Goal: Find specific page/section: Find specific page/section

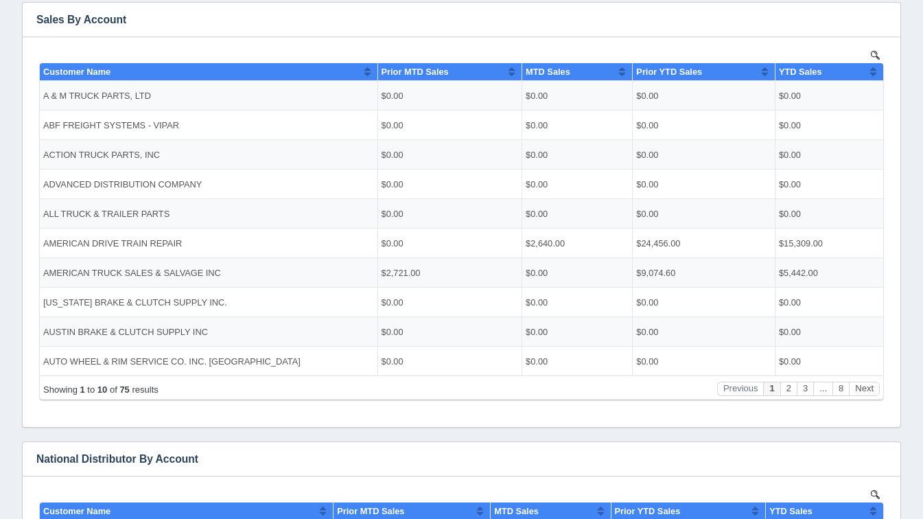
scroll to position [267, 0]
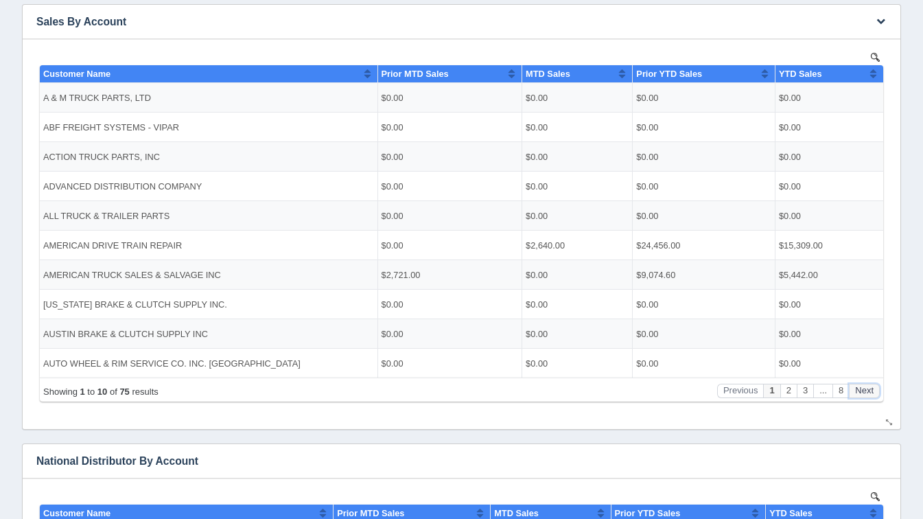
click at [869, 390] on button "Next" at bounding box center [864, 390] width 31 height 14
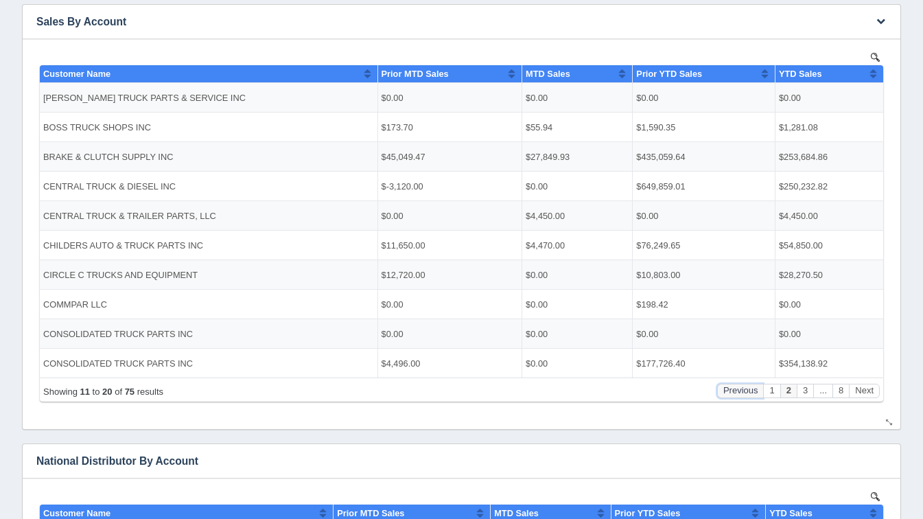
click at [758, 390] on button "Previous" at bounding box center [740, 390] width 47 height 14
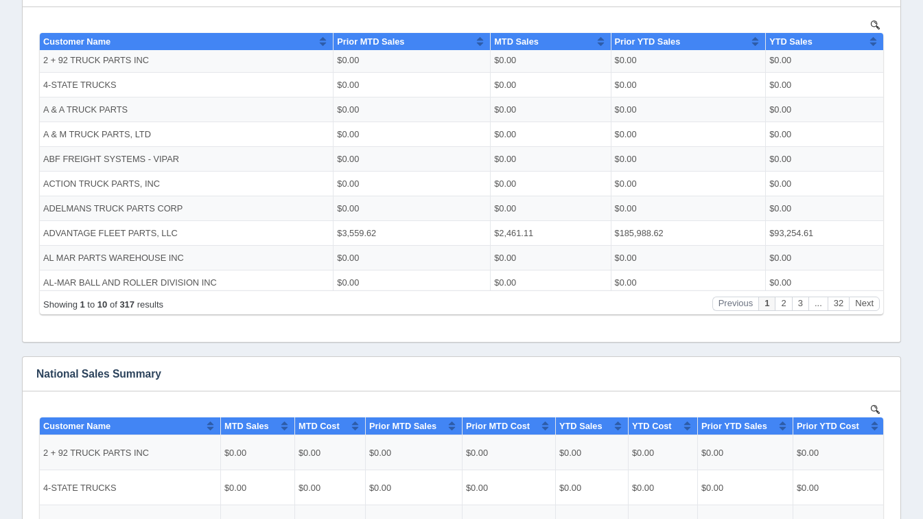
scroll to position [0, 0]
click at [867, 298] on button "Next" at bounding box center [864, 303] width 31 height 14
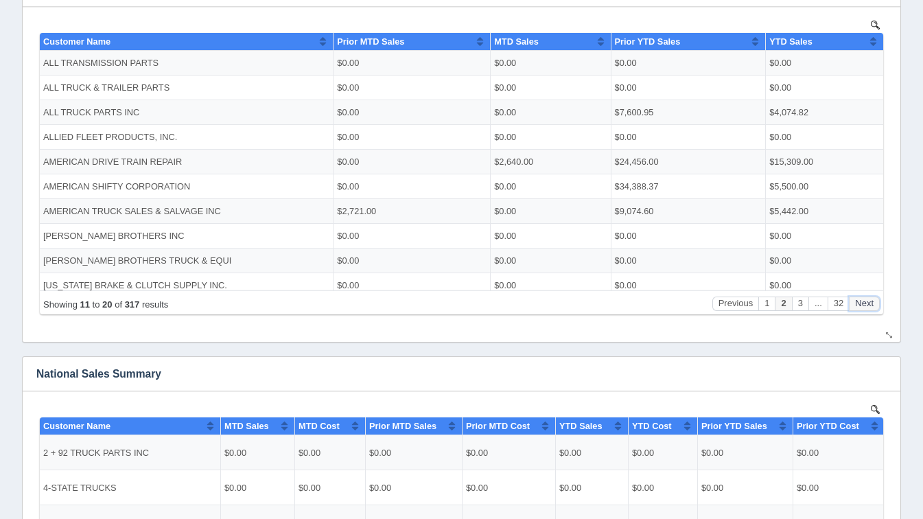
click at [867, 298] on button "Next" at bounding box center [864, 303] width 31 height 14
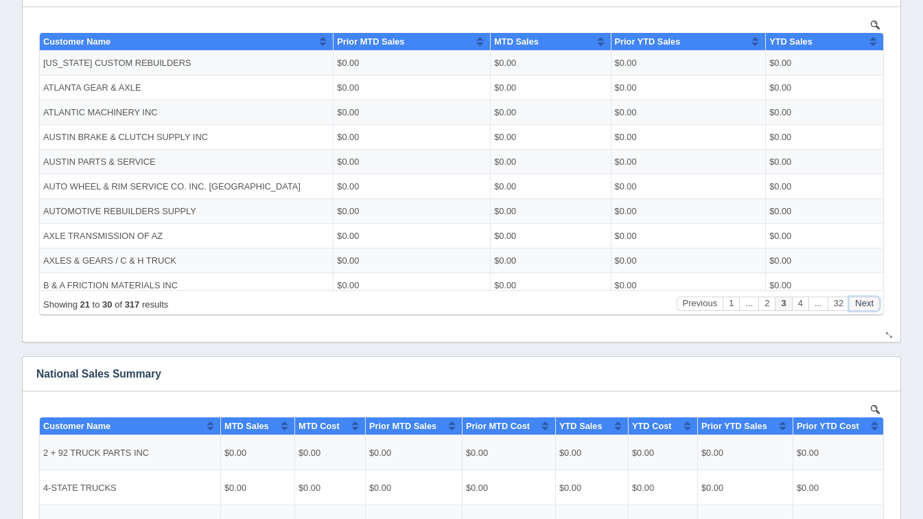
click at [867, 298] on button "Next" at bounding box center [864, 303] width 31 height 14
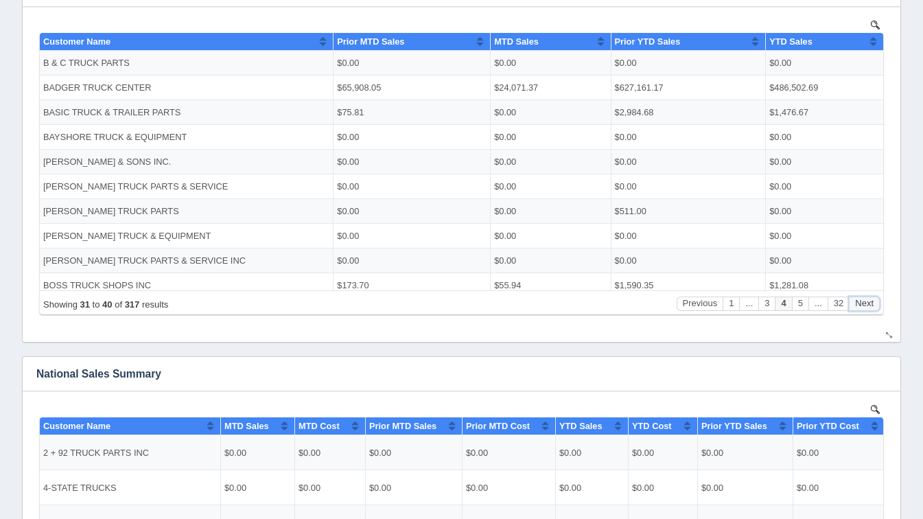
click at [867, 298] on button "Next" at bounding box center [864, 303] width 31 height 14
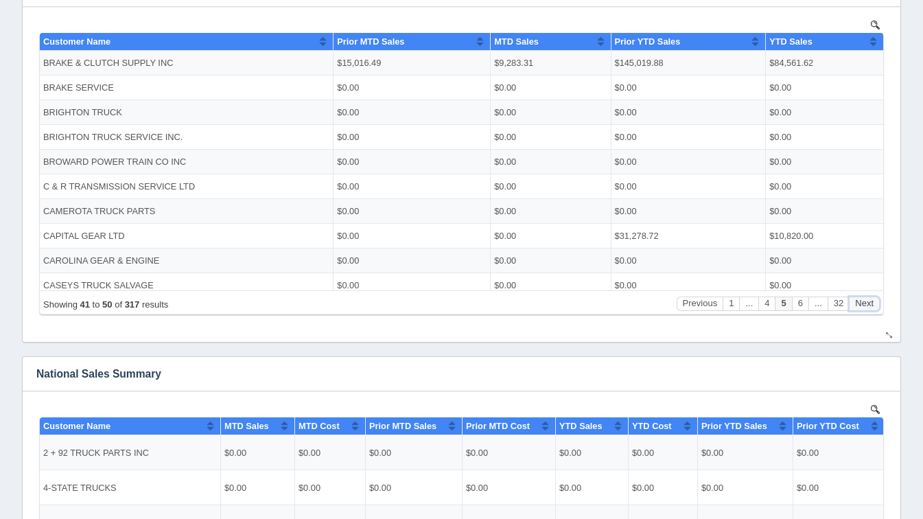
click at [867, 298] on button "Next" at bounding box center [864, 303] width 31 height 14
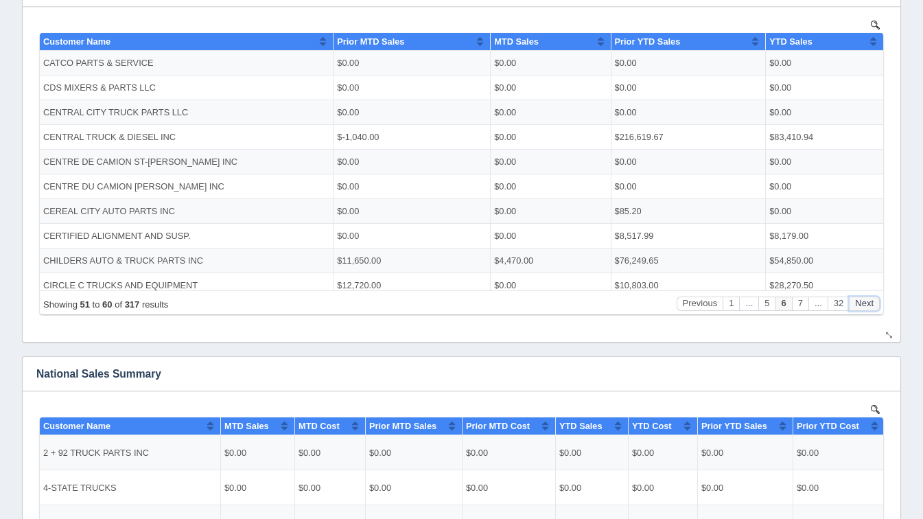
click at [867, 298] on button "Next" at bounding box center [864, 303] width 31 height 14
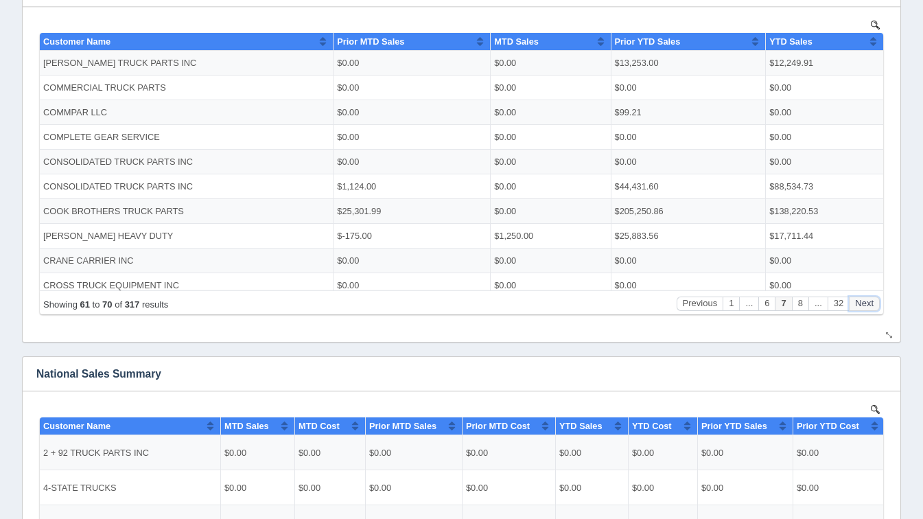
click at [867, 298] on button "Next" at bounding box center [864, 303] width 31 height 14
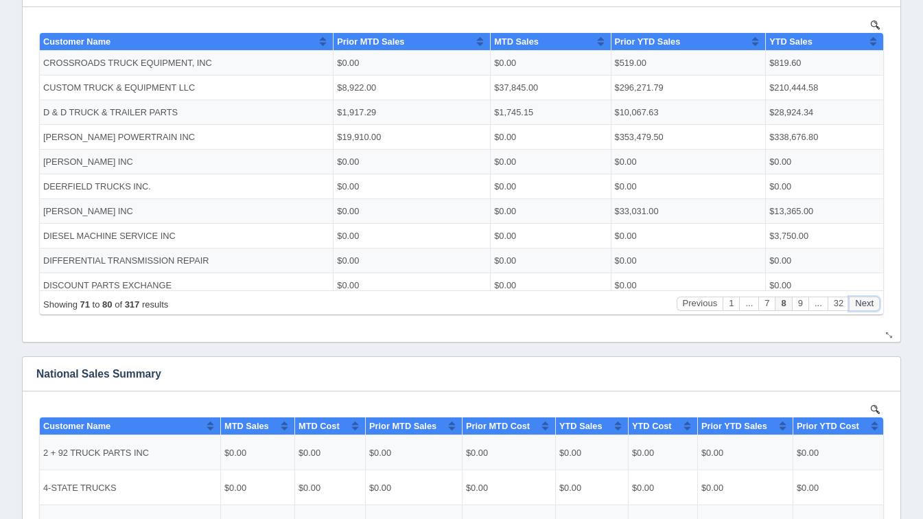
click at [867, 298] on button "Next" at bounding box center [864, 303] width 31 height 14
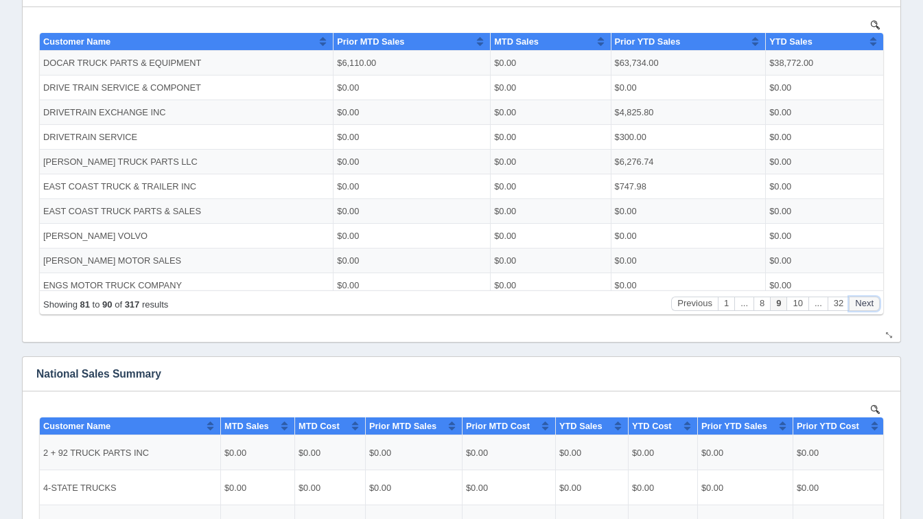
click at [867, 298] on button "Next" at bounding box center [864, 303] width 31 height 14
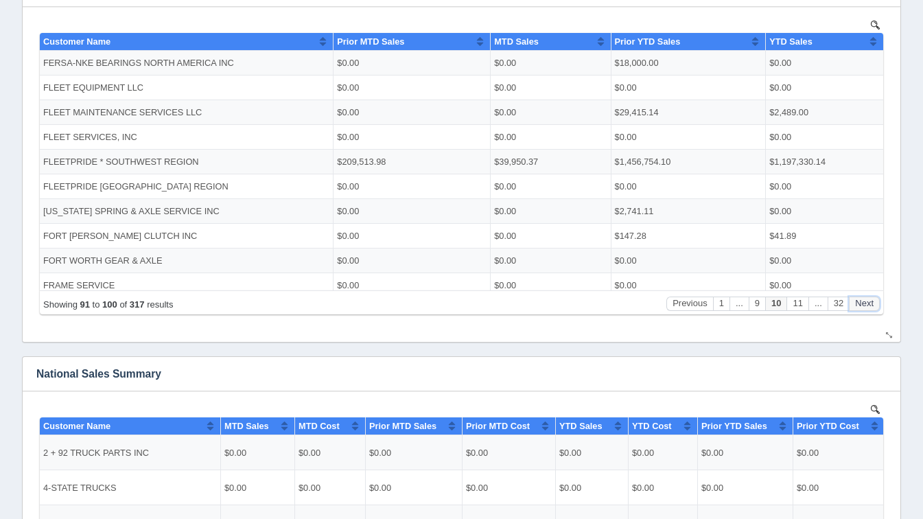
click at [867, 298] on button "Next" at bounding box center [864, 303] width 31 height 14
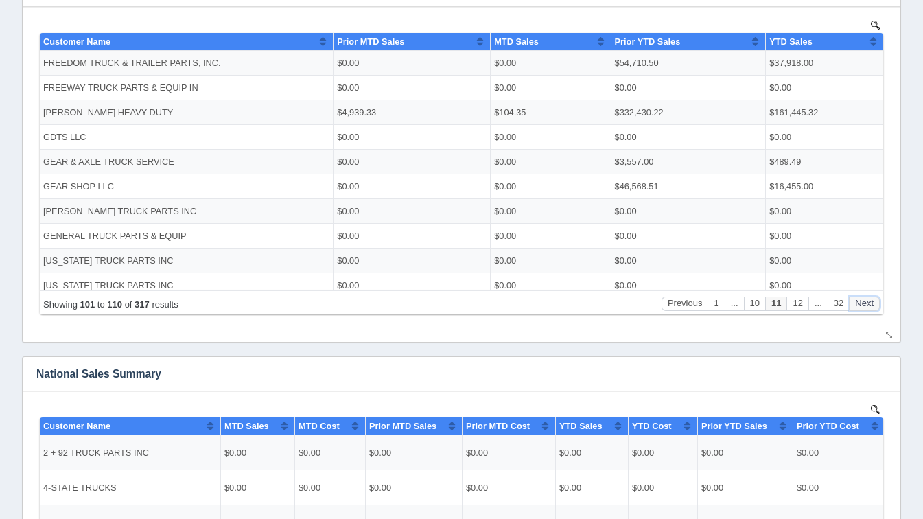
click at [867, 298] on button "Next" at bounding box center [864, 303] width 31 height 14
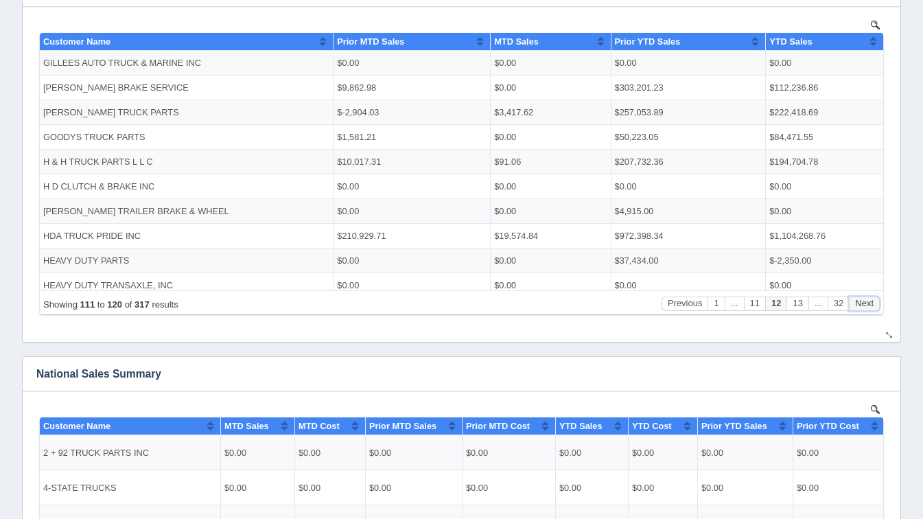
click at [867, 298] on button "Next" at bounding box center [864, 303] width 31 height 14
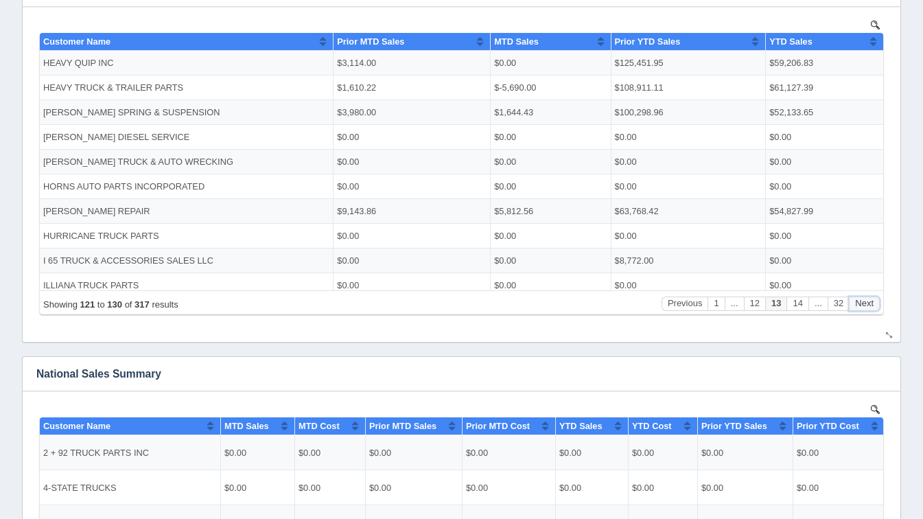
click at [867, 298] on button "Next" at bounding box center [864, 303] width 31 height 14
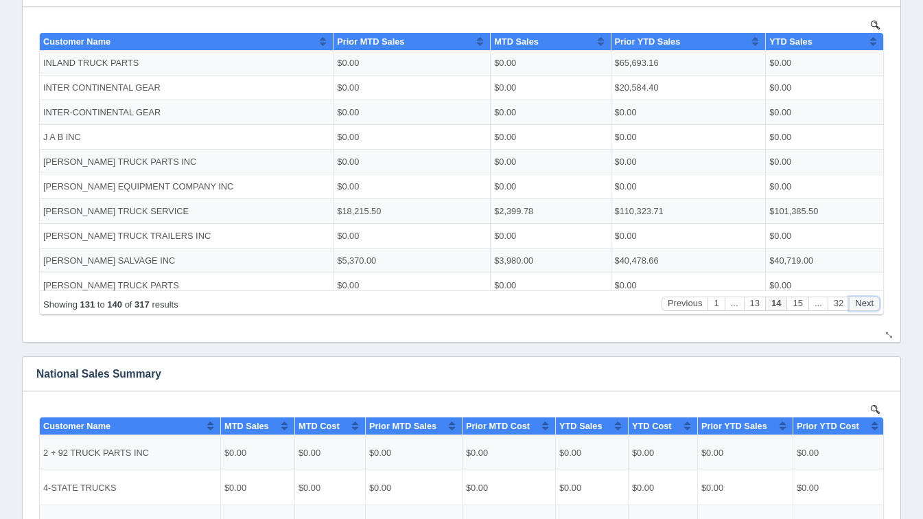
click at [867, 298] on button "Next" at bounding box center [864, 303] width 31 height 14
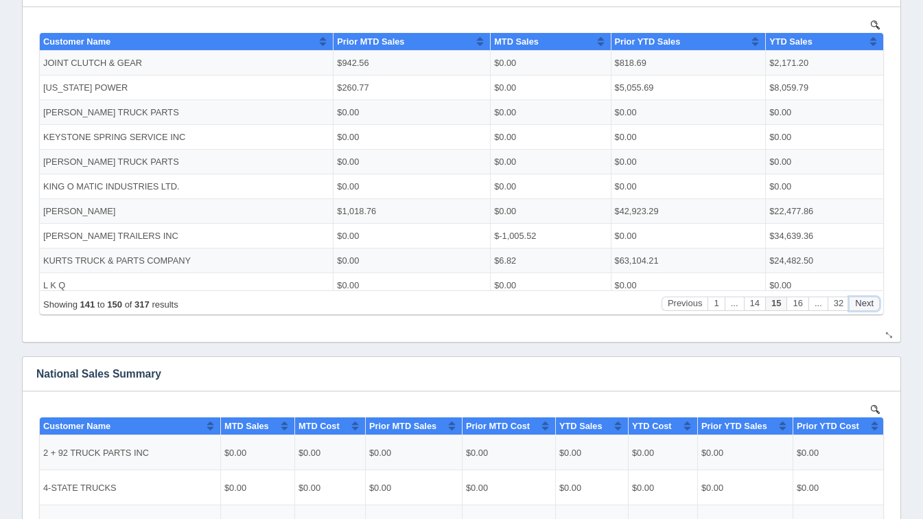
click at [867, 298] on button "Next" at bounding box center [864, 303] width 31 height 14
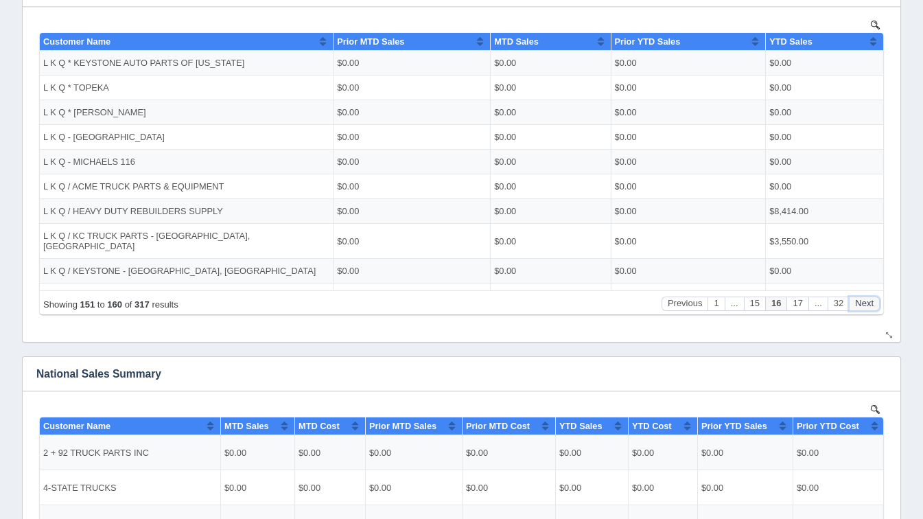
click at [867, 298] on button "Next" at bounding box center [864, 303] width 31 height 14
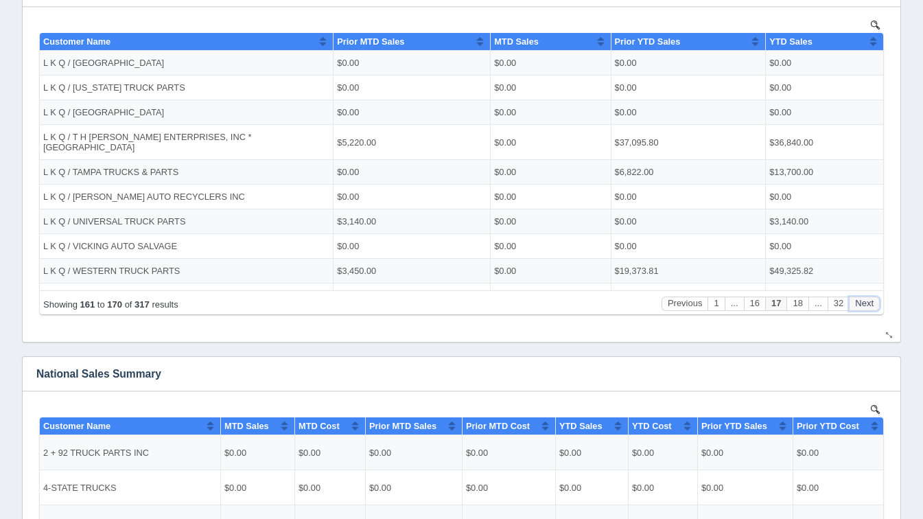
click at [867, 298] on button "Next" at bounding box center [864, 303] width 31 height 14
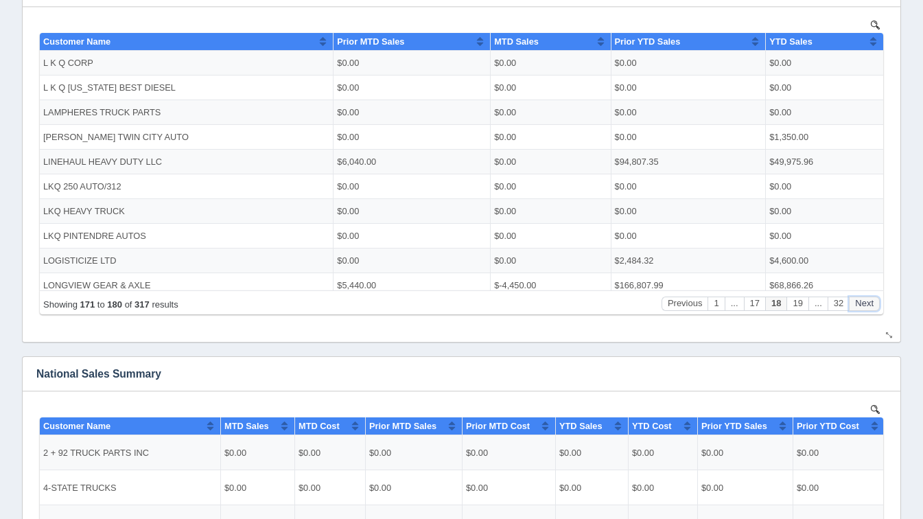
click at [867, 298] on button "Next" at bounding box center [864, 303] width 31 height 14
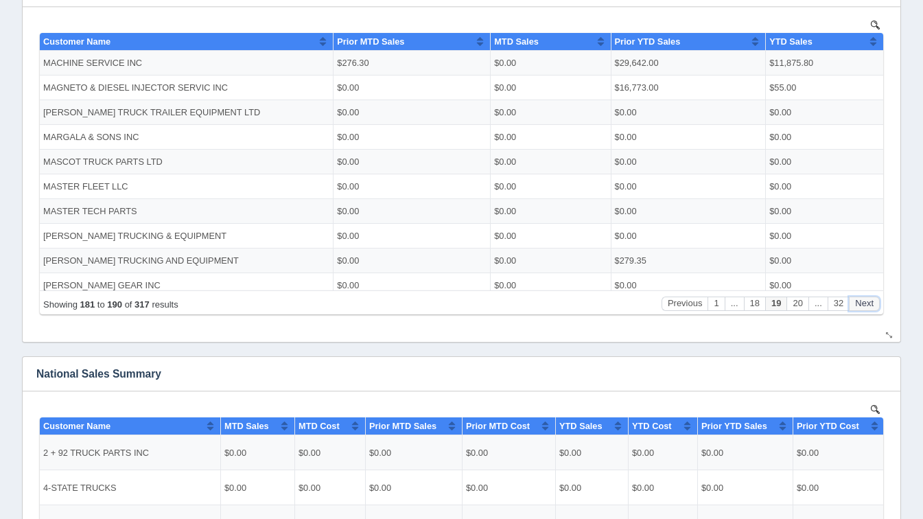
click at [867, 298] on button "Next" at bounding box center [864, 303] width 31 height 14
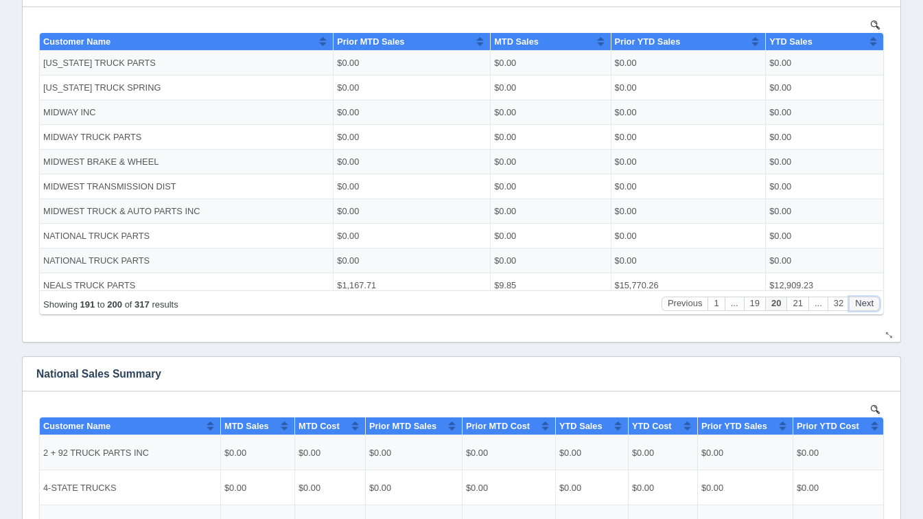
click at [867, 298] on button "Next" at bounding box center [864, 303] width 31 height 14
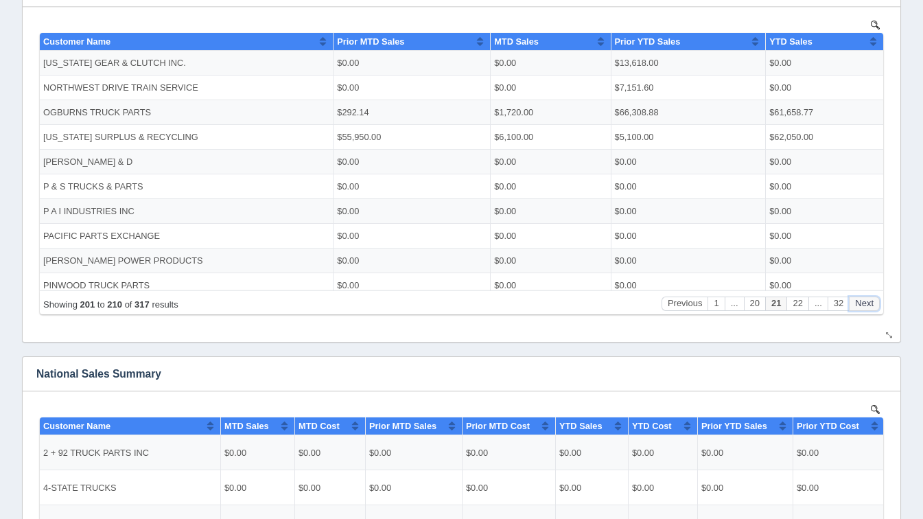
click at [867, 298] on button "Next" at bounding box center [864, 303] width 31 height 14
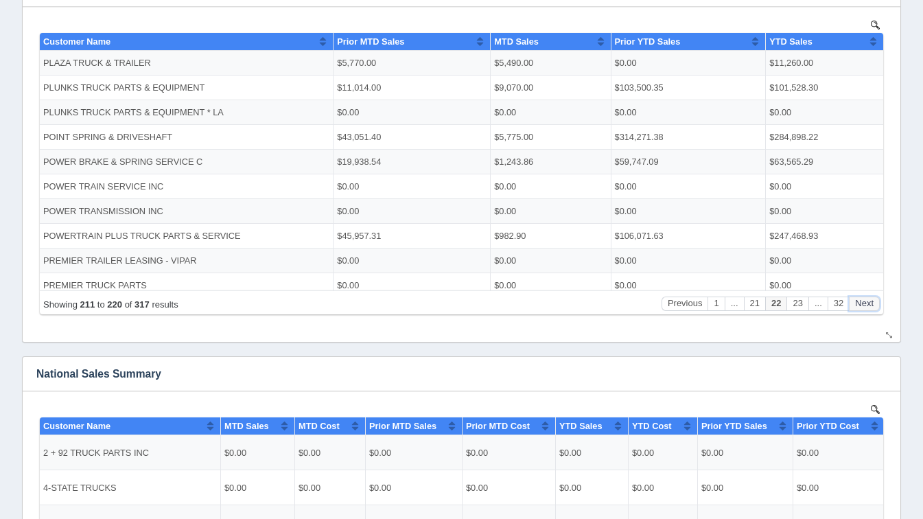
click at [867, 298] on button "Next" at bounding box center [864, 303] width 31 height 14
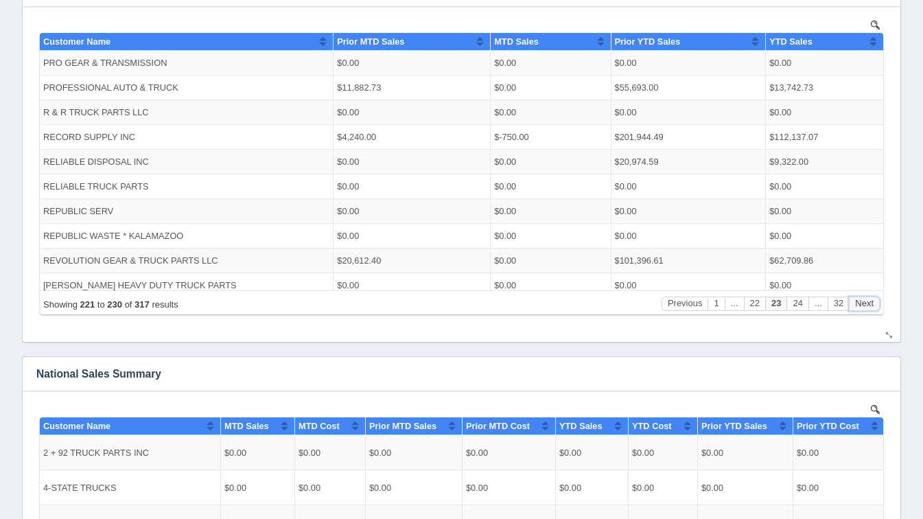
click at [867, 298] on button "Next" at bounding box center [864, 303] width 31 height 14
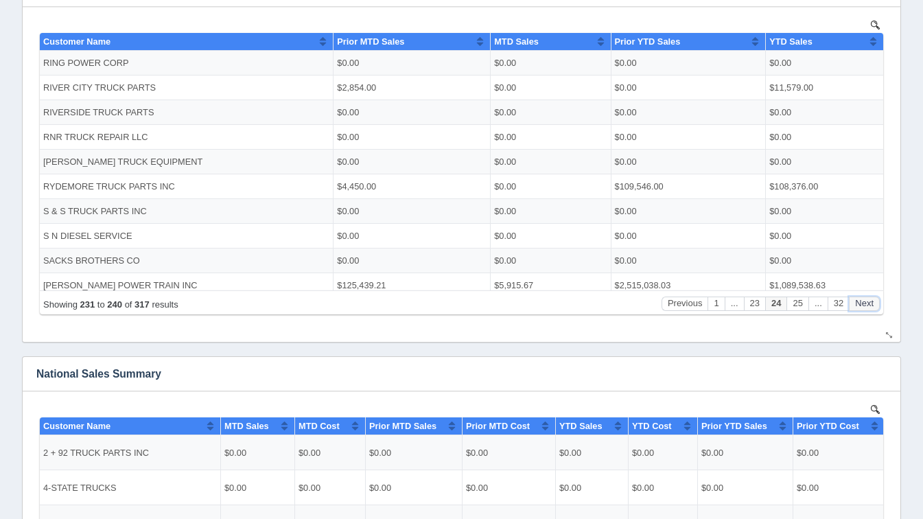
click at [867, 298] on button "Next" at bounding box center [864, 303] width 31 height 14
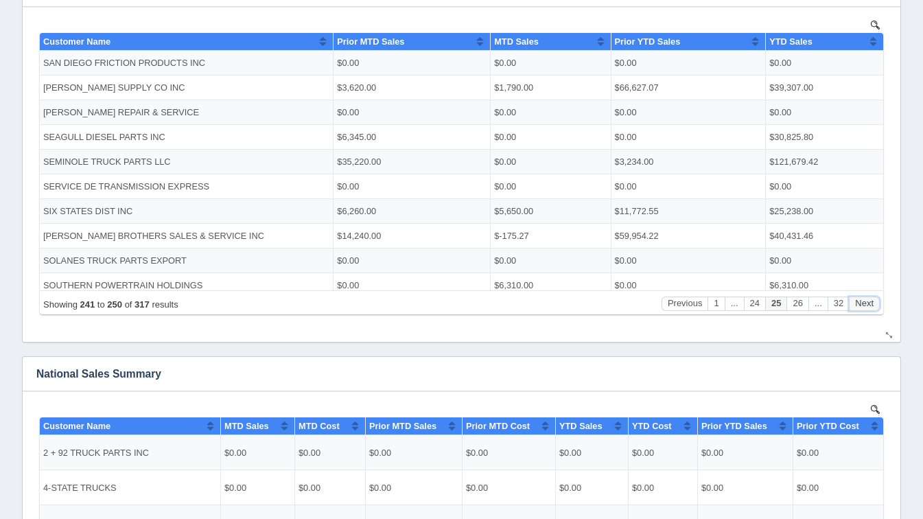
click at [867, 298] on button "Next" at bounding box center [864, 303] width 31 height 14
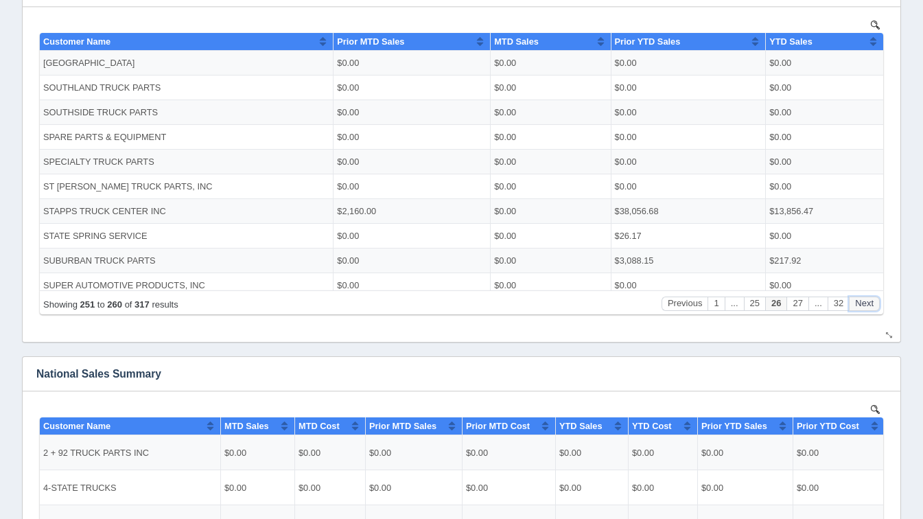
click at [867, 298] on button "Next" at bounding box center [864, 303] width 31 height 14
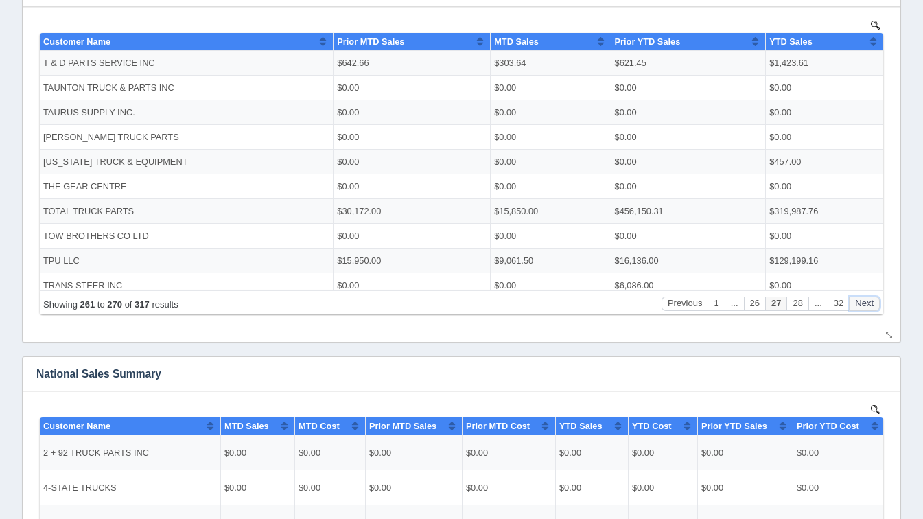
click at [867, 298] on button "Next" at bounding box center [864, 303] width 31 height 14
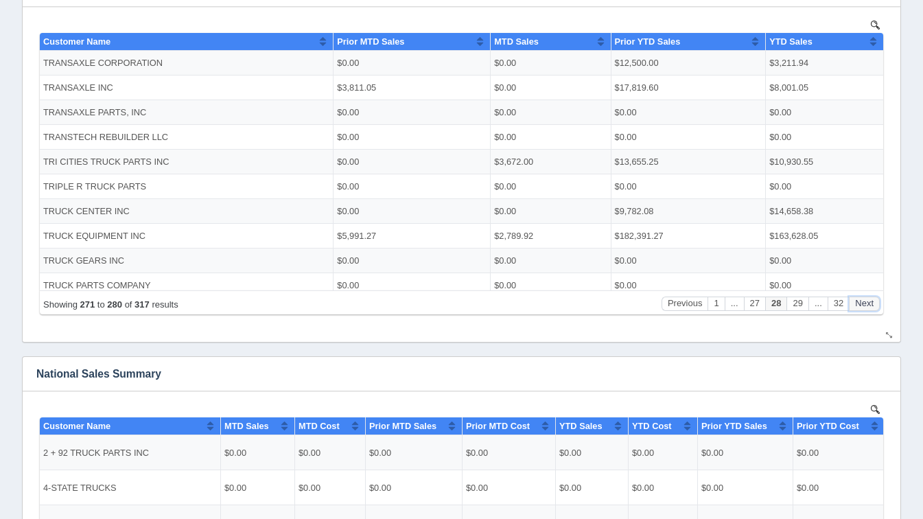
click at [867, 298] on button "Next" at bounding box center [864, 303] width 31 height 14
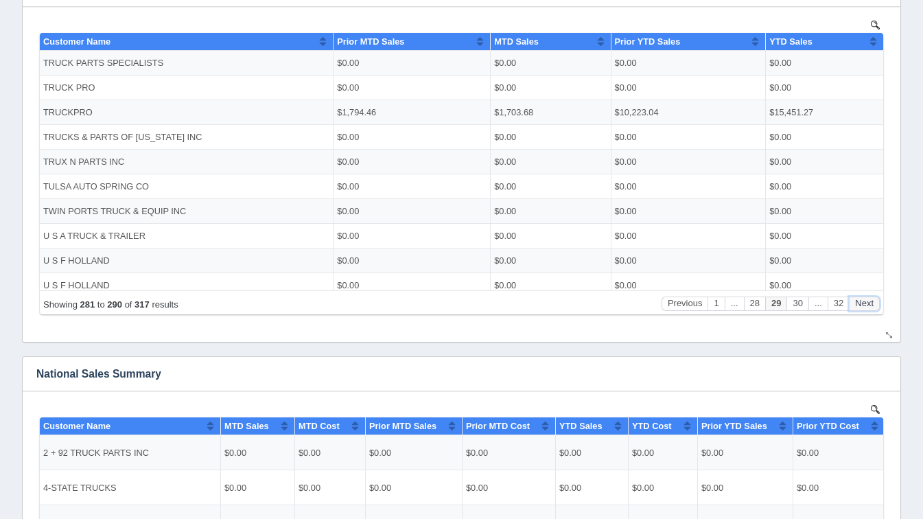
click at [867, 298] on button "Next" at bounding box center [864, 303] width 31 height 14
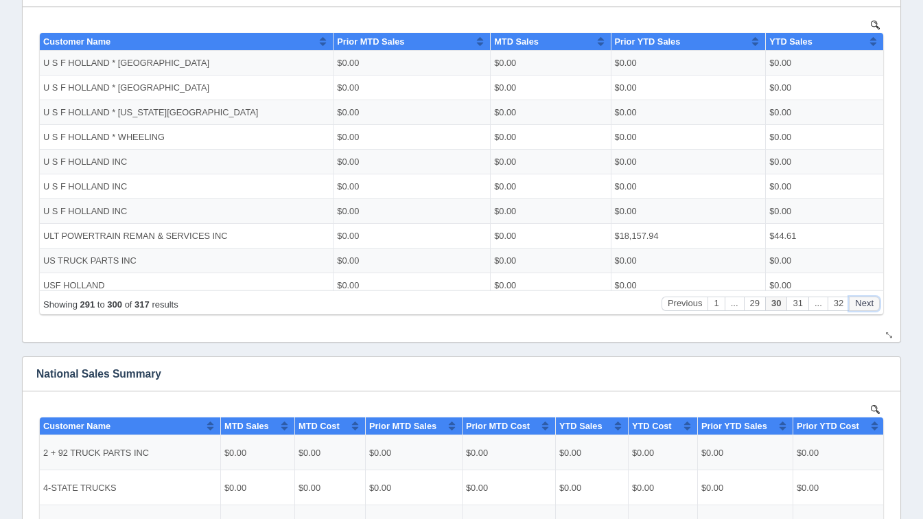
click at [867, 298] on button "Next" at bounding box center [864, 303] width 31 height 14
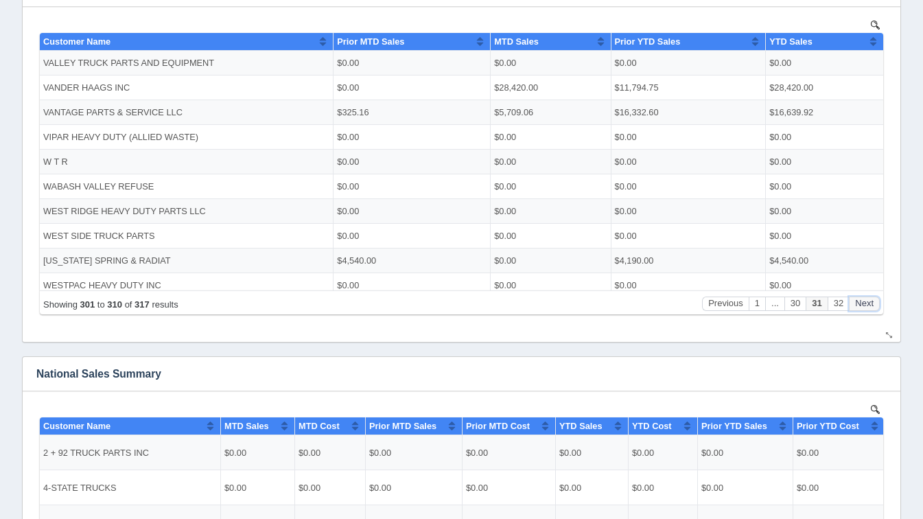
click at [867, 298] on button "Next" at bounding box center [864, 303] width 31 height 14
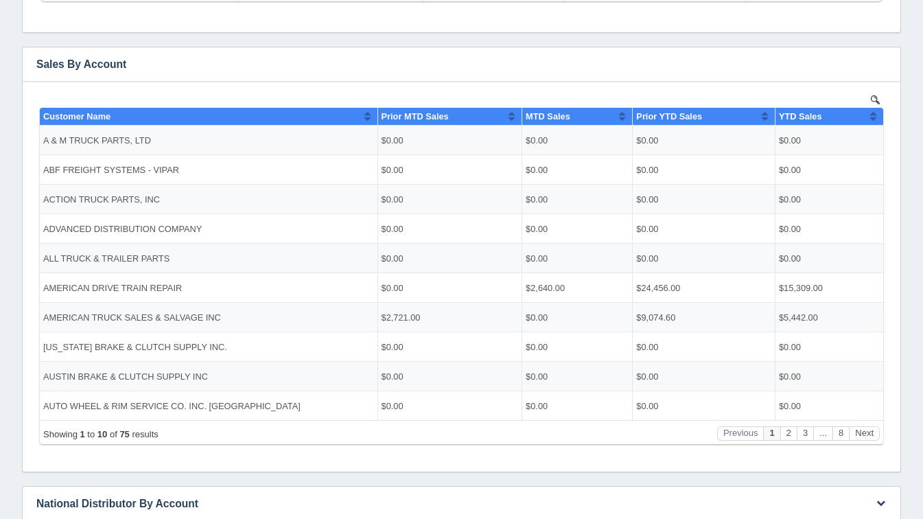
scroll to position [213, 0]
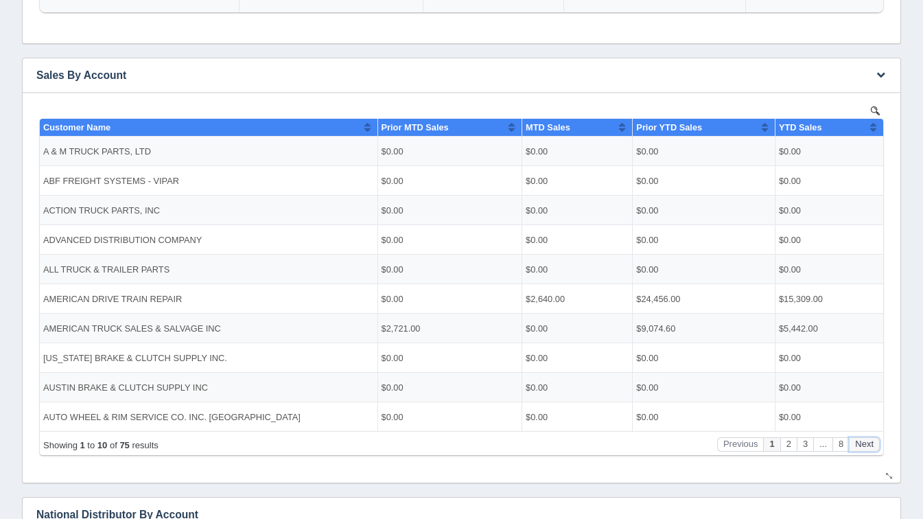
click at [858, 449] on button "Next" at bounding box center [864, 443] width 31 height 14
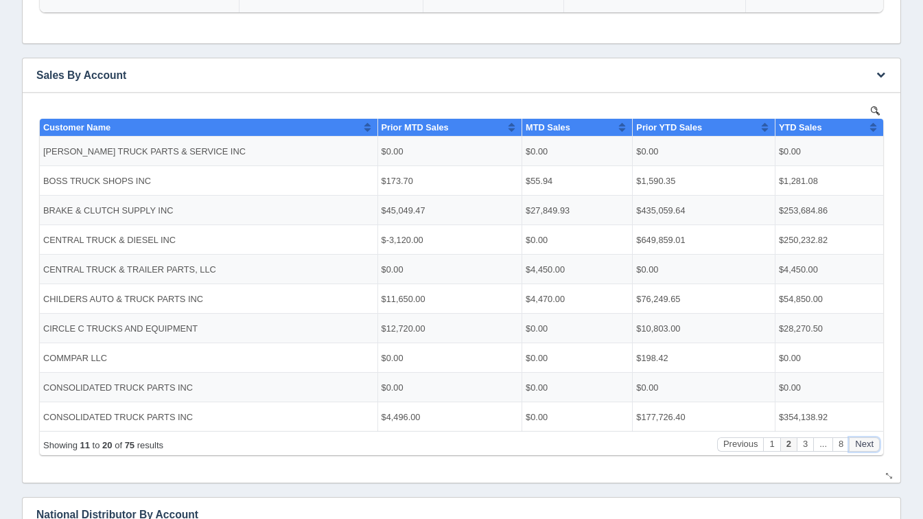
click at [858, 449] on button "Next" at bounding box center [864, 443] width 31 height 14
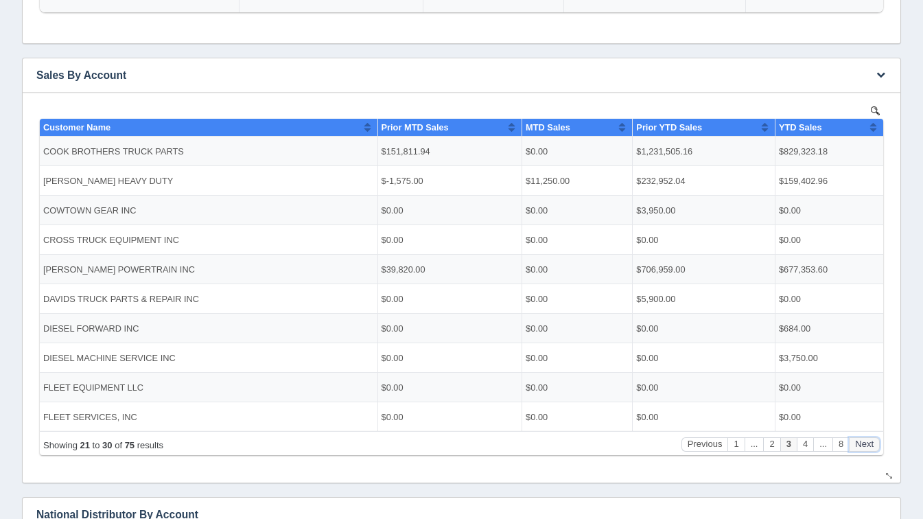
click at [858, 449] on button "Next" at bounding box center [864, 443] width 31 height 14
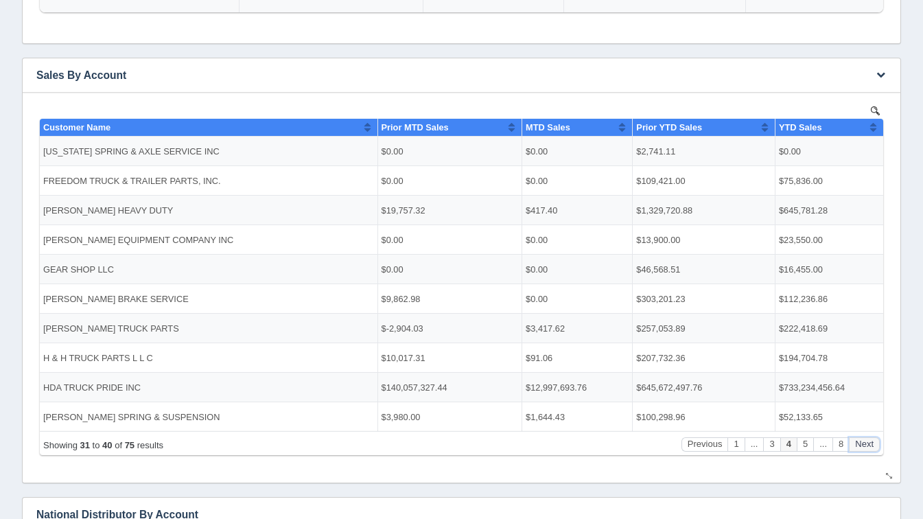
click at [858, 449] on button "Next" at bounding box center [864, 443] width 31 height 14
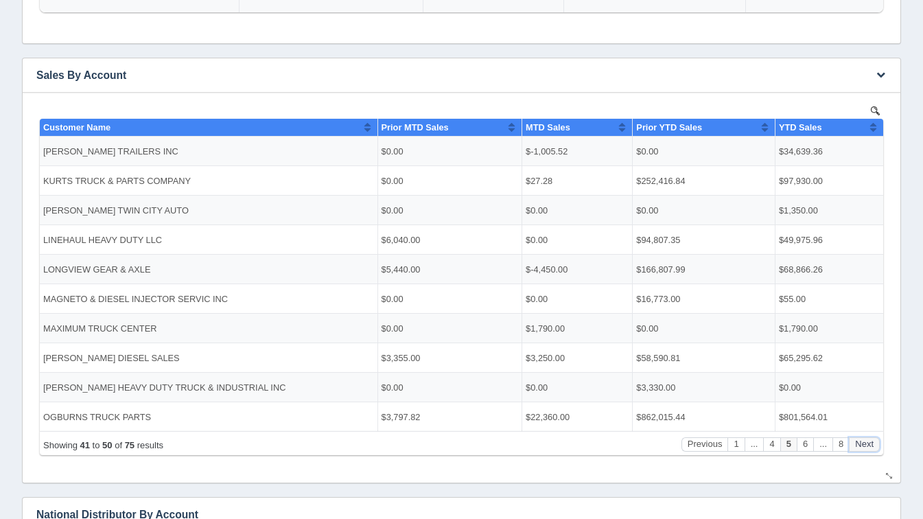
click at [858, 449] on button "Next" at bounding box center [864, 443] width 31 height 14
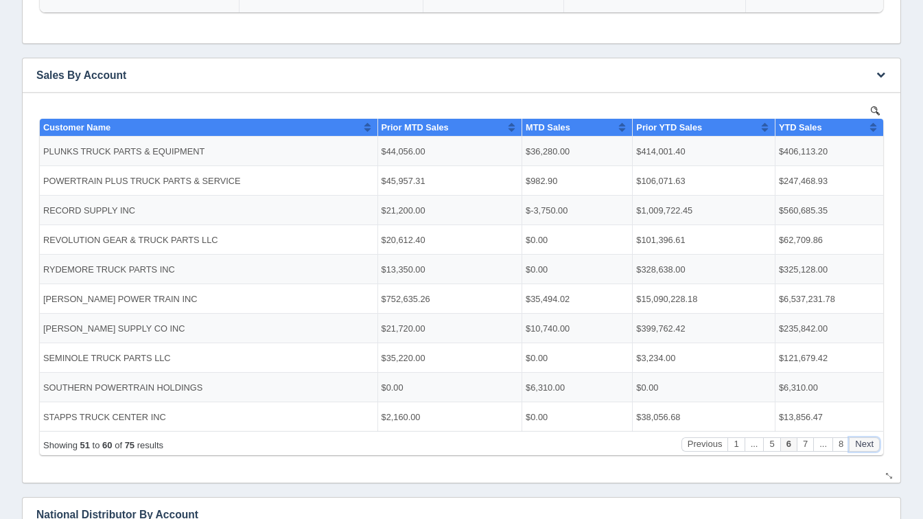
click at [858, 449] on button "Next" at bounding box center [864, 443] width 31 height 14
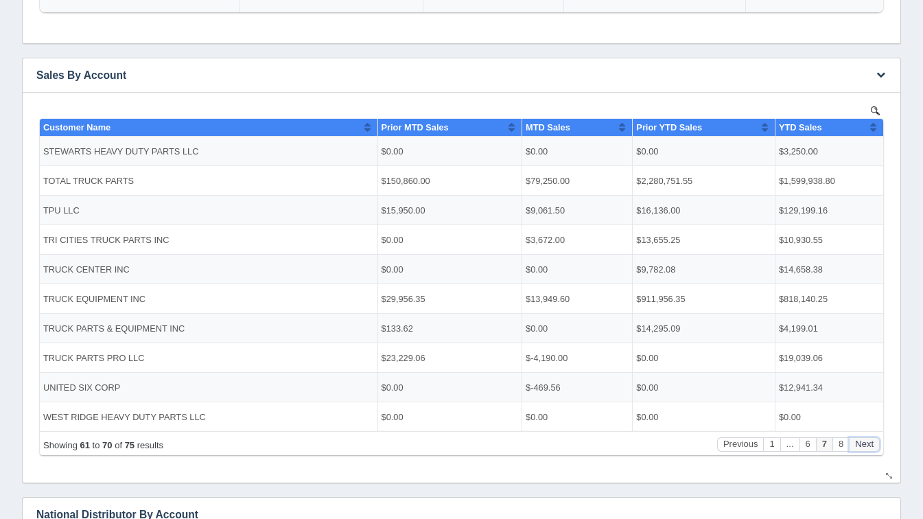
click at [858, 449] on button "Next" at bounding box center [864, 443] width 31 height 14
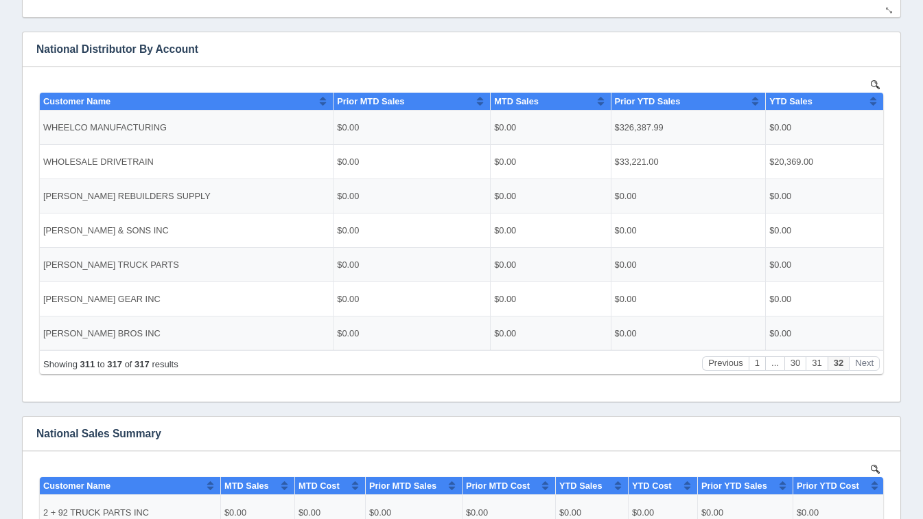
scroll to position [677, 0]
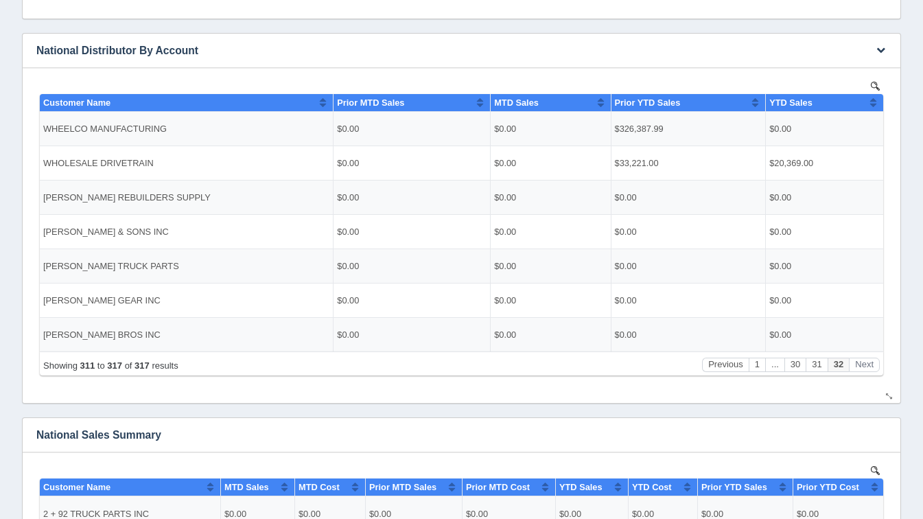
click at [767, 382] on body "Show 10 25 50 100 entries Customer Name Prior MTD Sales MTD Sales Prior YTD Sal…" at bounding box center [461, 230] width 850 height 305
click at [758, 369] on button "1" at bounding box center [757, 364] width 16 height 14
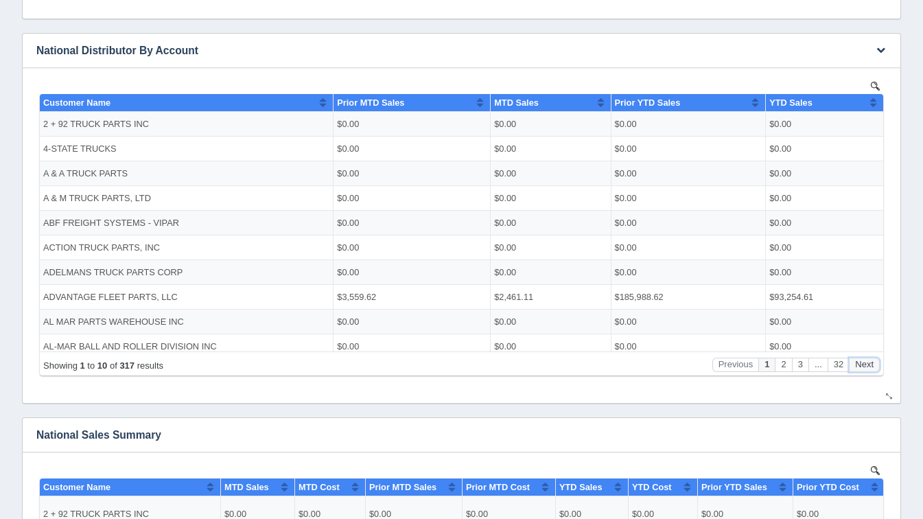
click at [864, 366] on button "Next" at bounding box center [864, 364] width 31 height 14
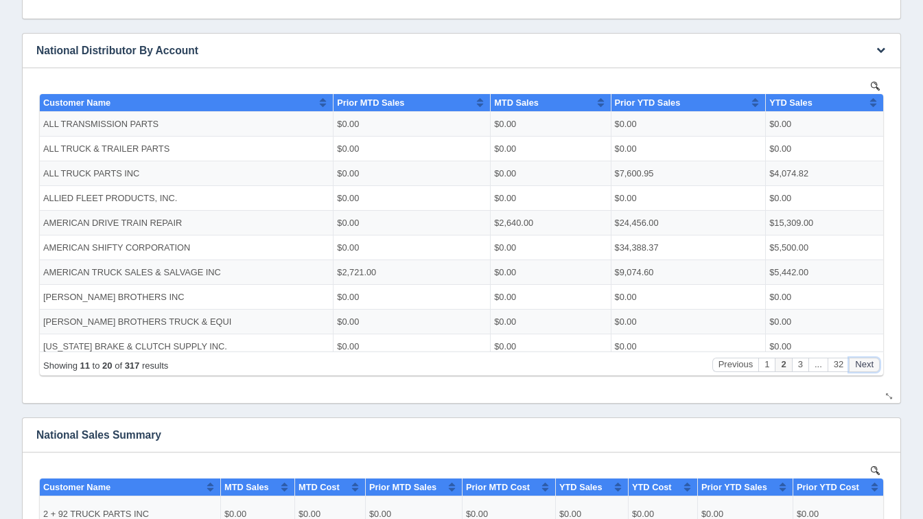
click at [864, 366] on button "Next" at bounding box center [864, 364] width 31 height 14
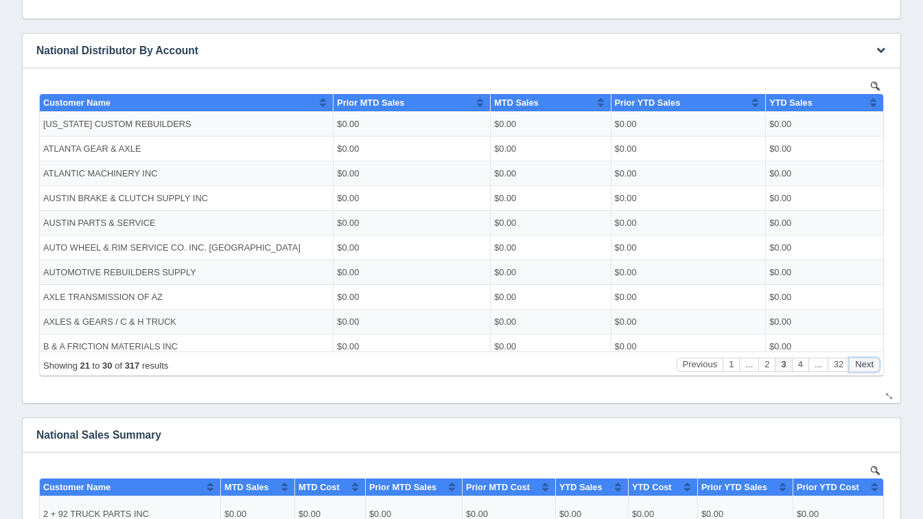
click at [864, 366] on button "Next" at bounding box center [864, 364] width 31 height 14
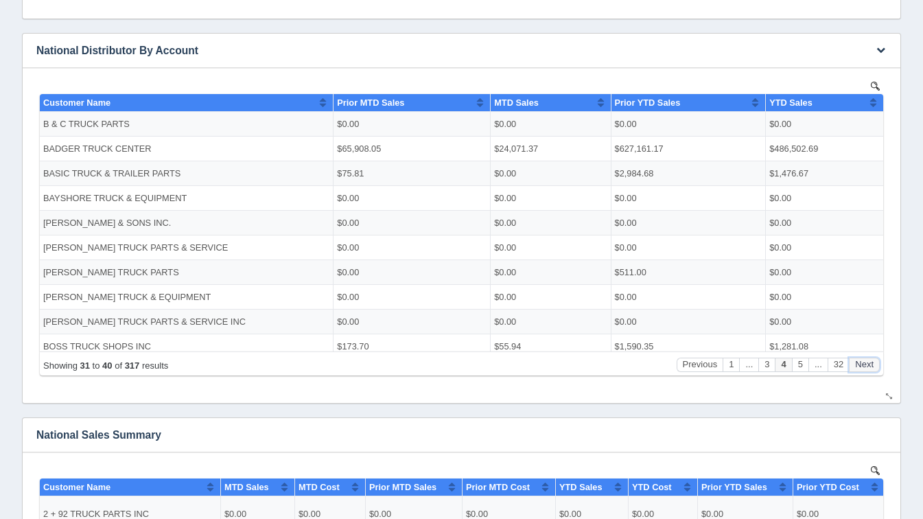
click at [864, 366] on button "Next" at bounding box center [864, 364] width 31 height 14
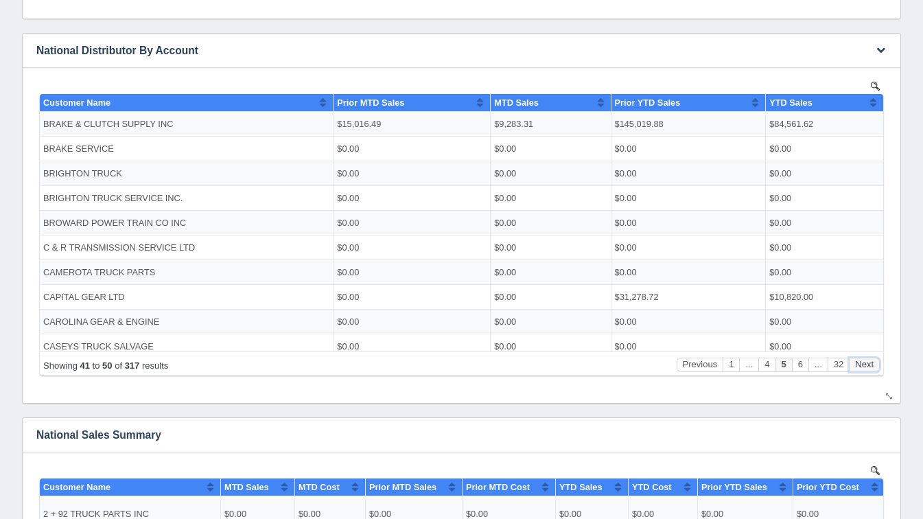
click at [864, 366] on button "Next" at bounding box center [864, 364] width 31 height 14
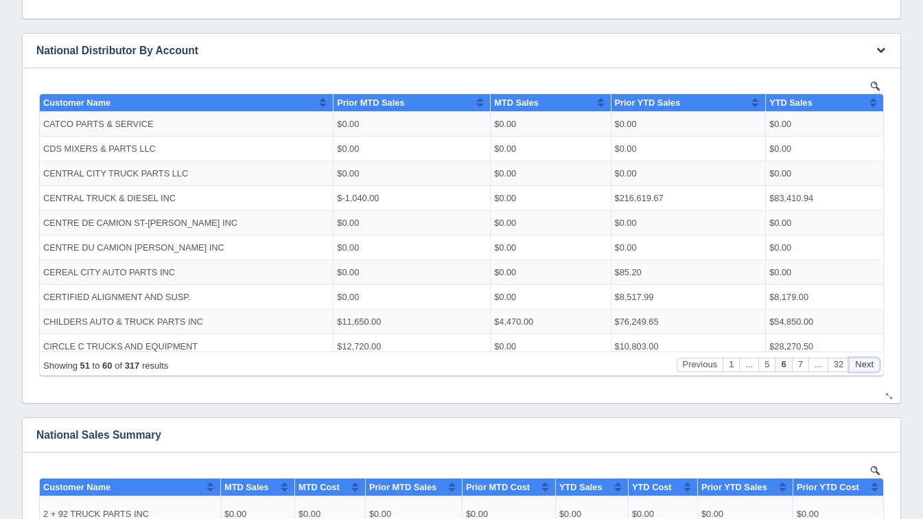
click at [864, 366] on button "Next" at bounding box center [864, 364] width 31 height 14
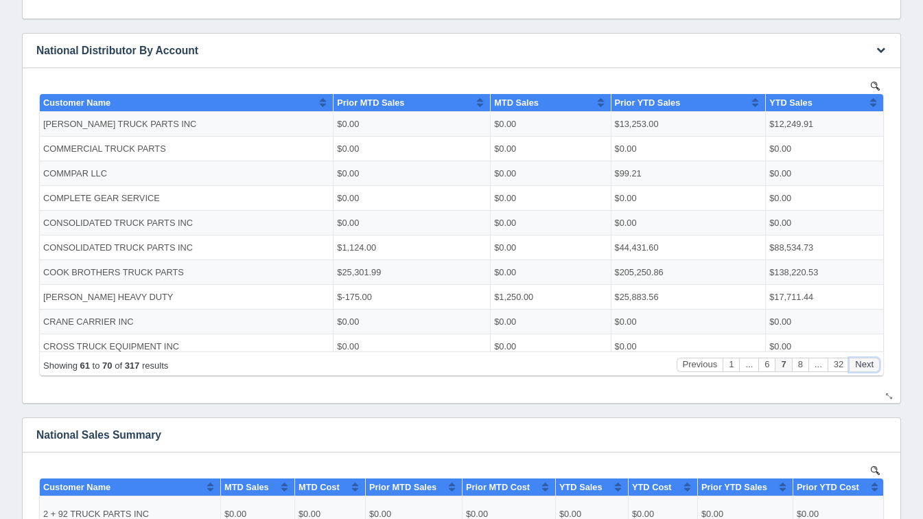
click at [864, 366] on button "Next" at bounding box center [864, 364] width 31 height 14
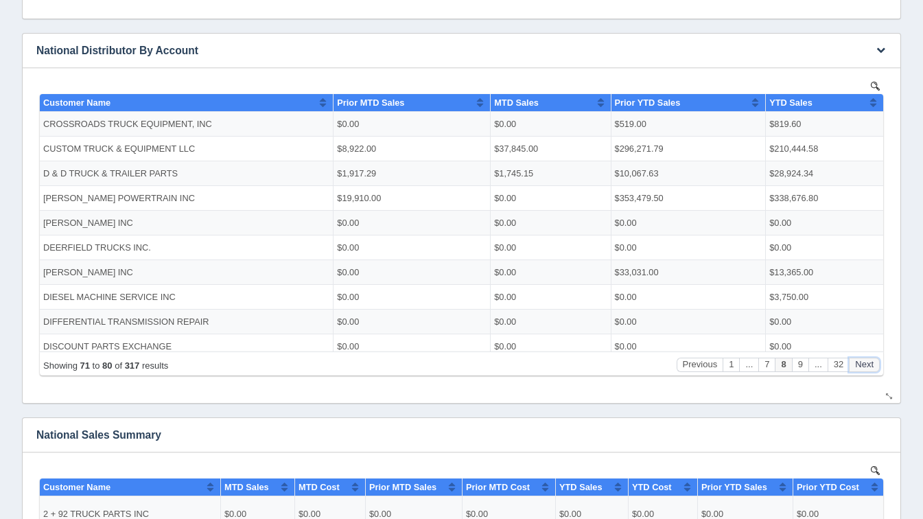
click at [864, 366] on button "Next" at bounding box center [864, 364] width 31 height 14
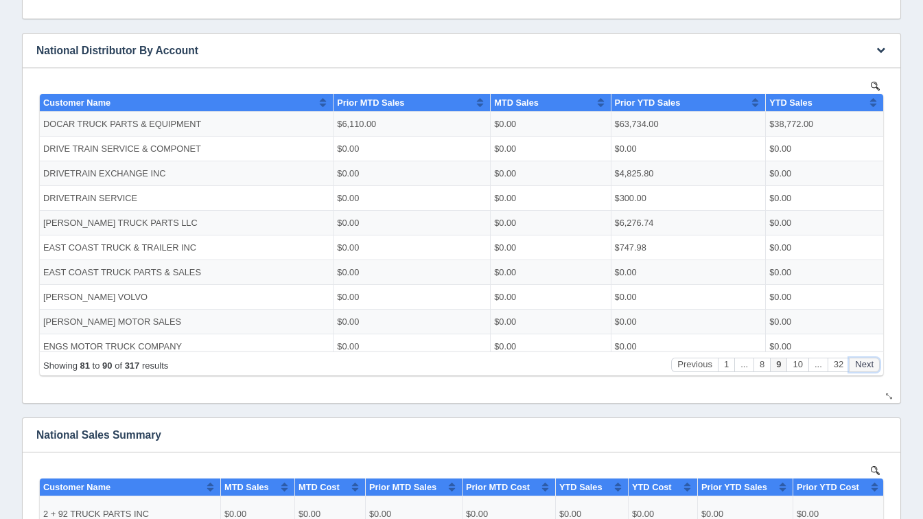
click at [864, 366] on button "Next" at bounding box center [864, 364] width 31 height 14
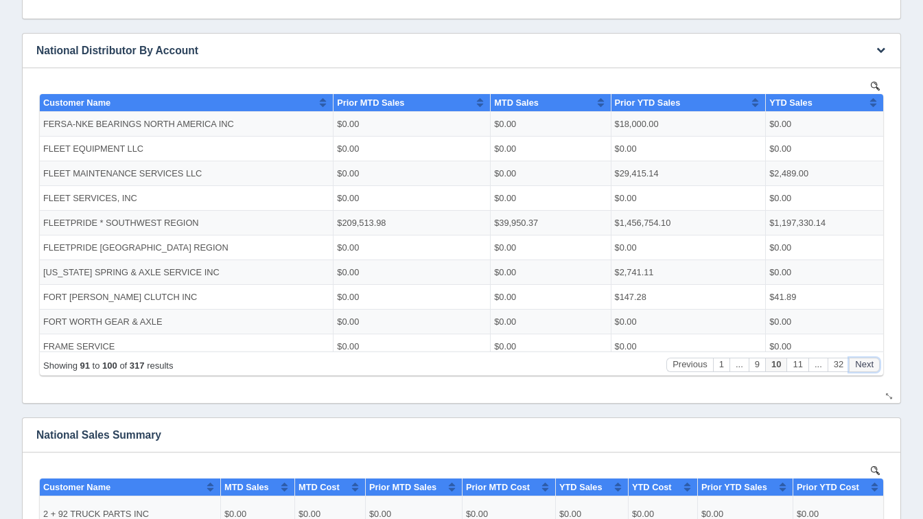
click at [864, 366] on button "Next" at bounding box center [864, 364] width 31 height 14
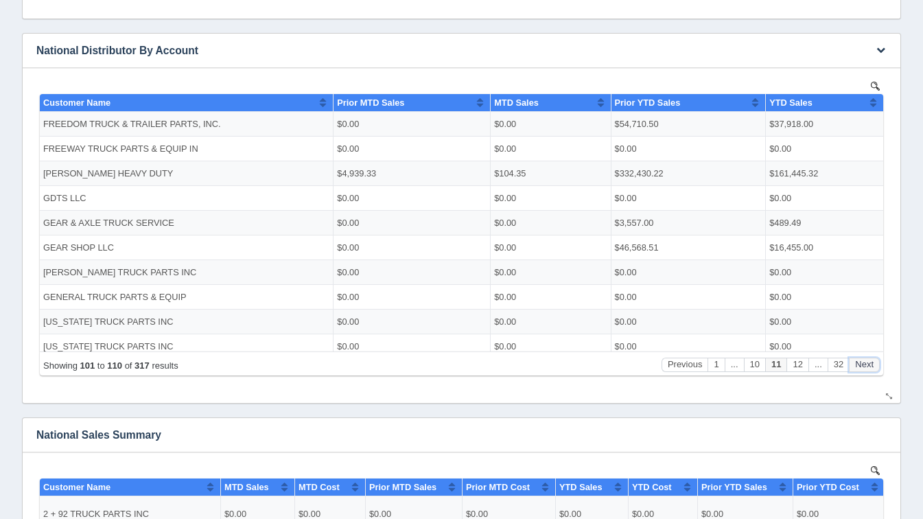
click at [864, 366] on button "Next" at bounding box center [864, 364] width 31 height 14
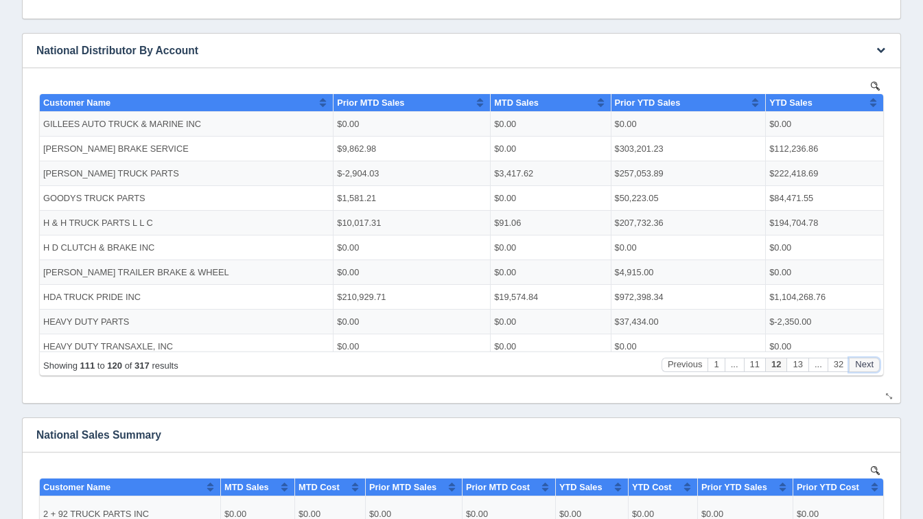
click at [864, 366] on button "Next" at bounding box center [864, 364] width 31 height 14
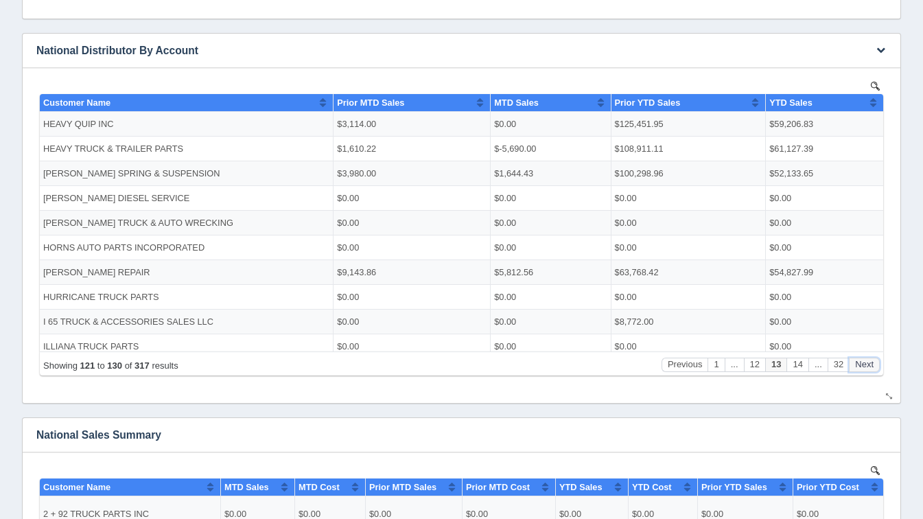
click at [864, 366] on button "Next" at bounding box center [864, 364] width 31 height 14
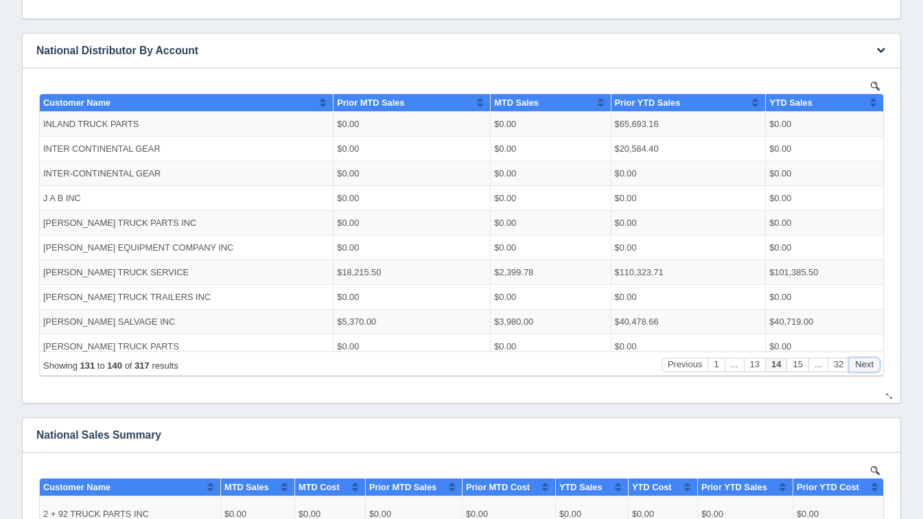
click at [864, 366] on button "Next" at bounding box center [864, 364] width 31 height 14
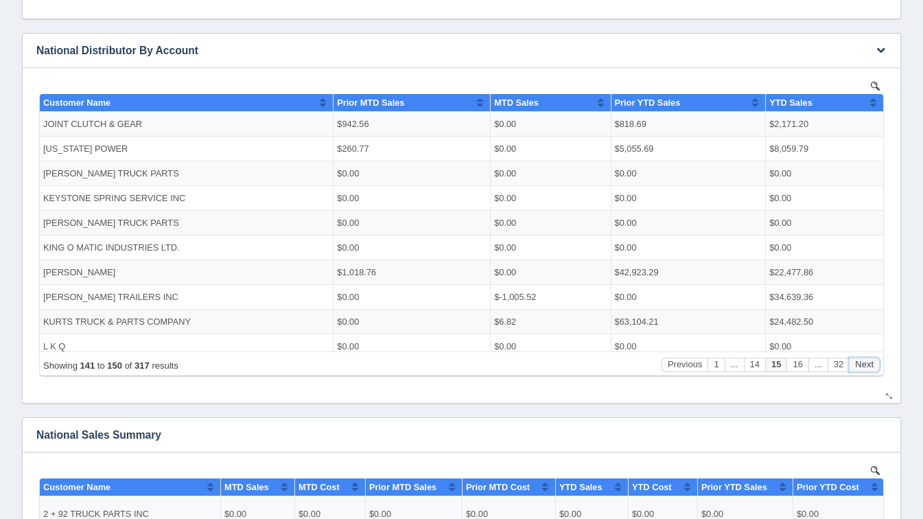
click at [864, 366] on button "Next" at bounding box center [864, 364] width 31 height 14
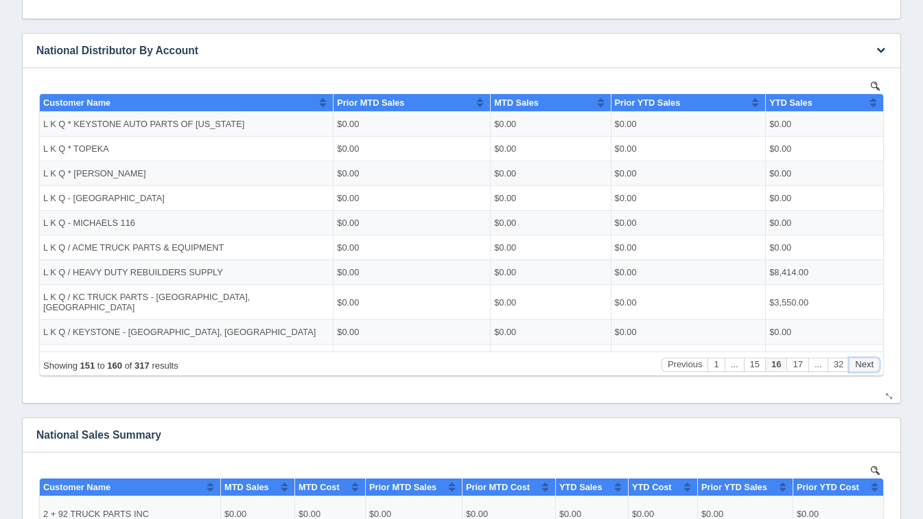
click at [864, 366] on button "Next" at bounding box center [864, 364] width 31 height 14
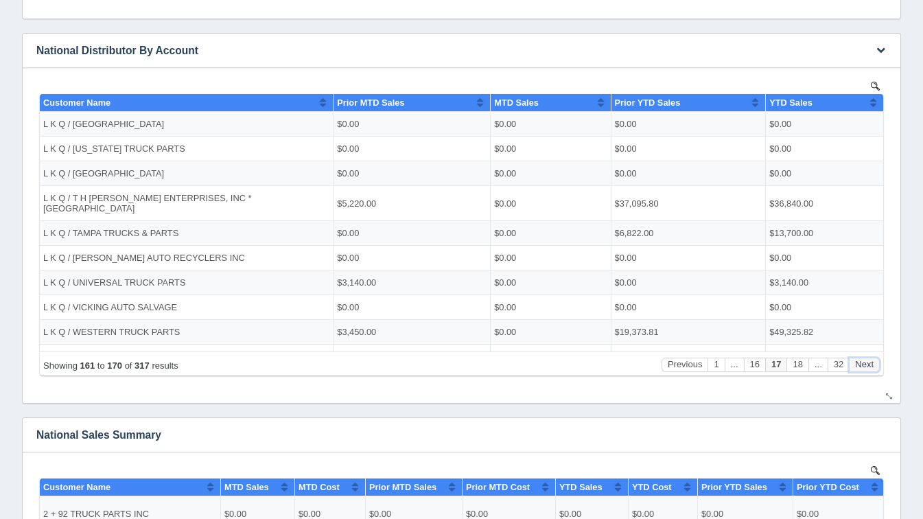
click at [864, 366] on button "Next" at bounding box center [864, 364] width 31 height 14
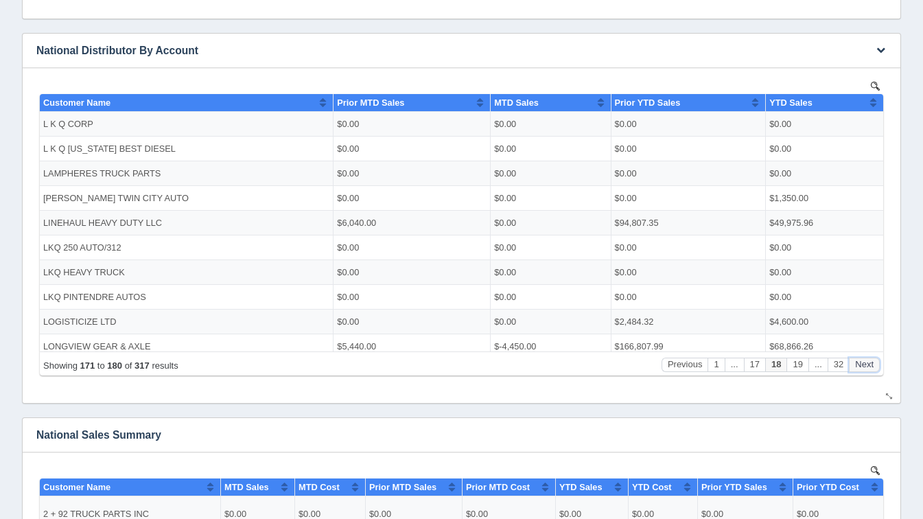
click at [864, 366] on button "Next" at bounding box center [864, 364] width 31 height 14
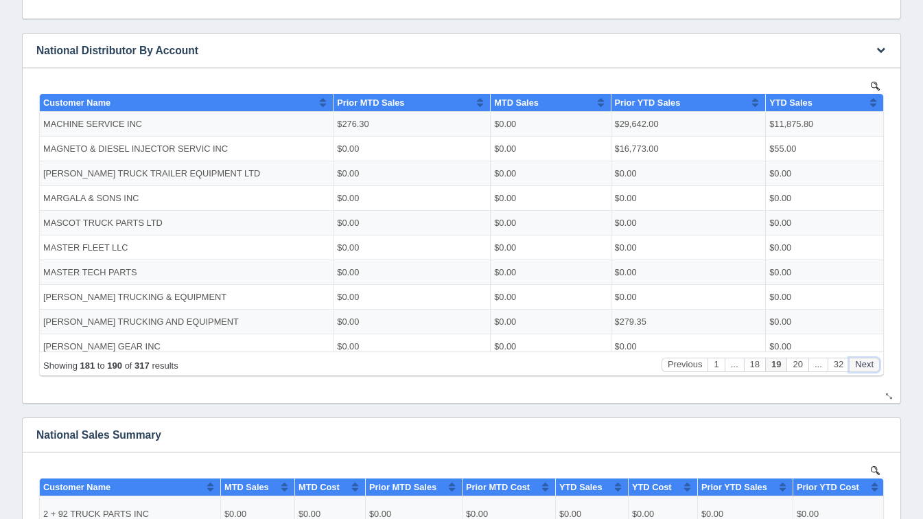
click at [864, 366] on button "Next" at bounding box center [864, 364] width 31 height 14
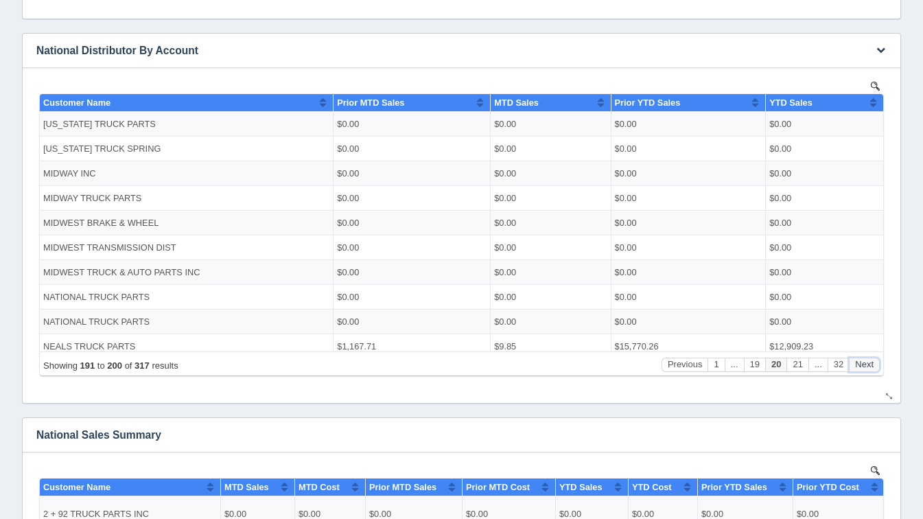
click at [864, 366] on button "Next" at bounding box center [864, 364] width 31 height 14
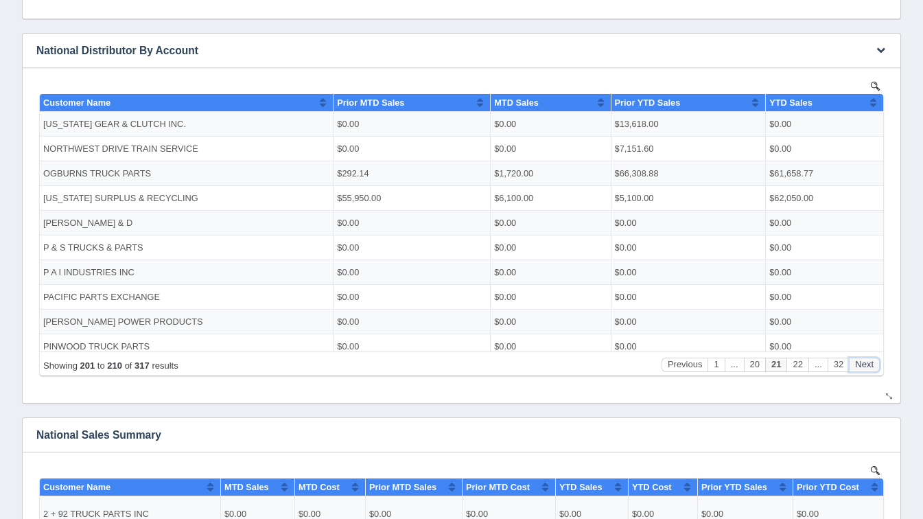
click at [864, 366] on button "Next" at bounding box center [864, 364] width 31 height 14
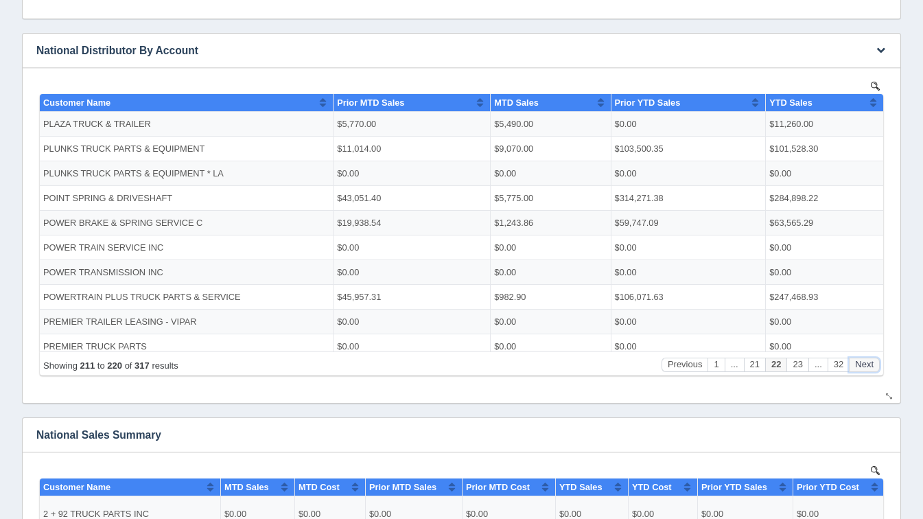
click at [864, 366] on button "Next" at bounding box center [864, 364] width 31 height 14
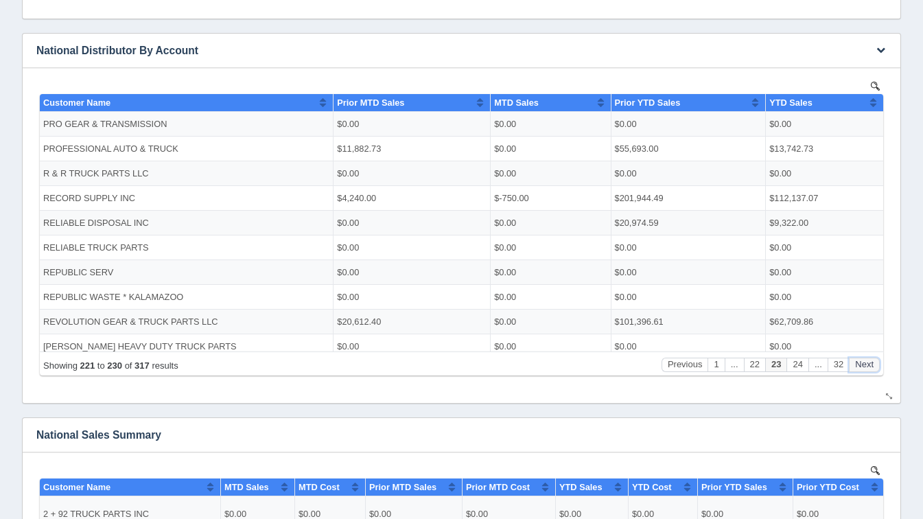
click at [864, 366] on button "Next" at bounding box center [864, 364] width 31 height 14
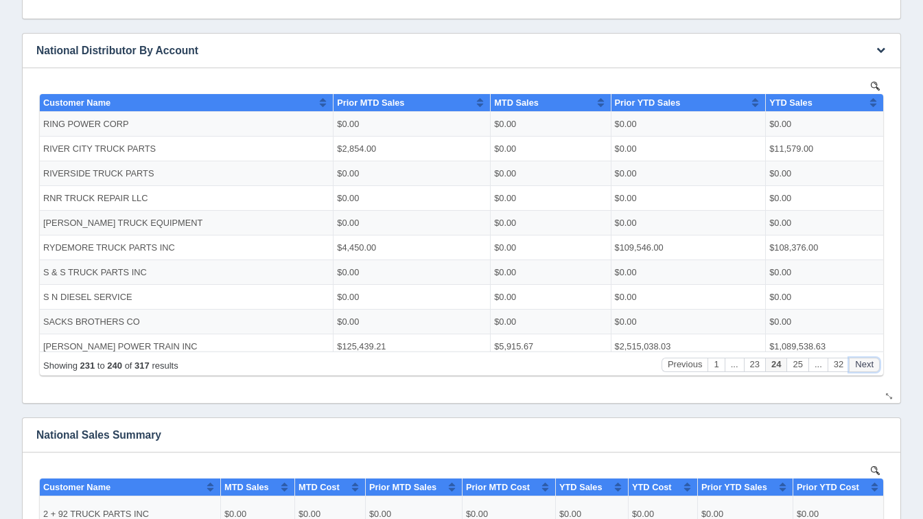
click at [864, 366] on button "Next" at bounding box center [864, 364] width 31 height 14
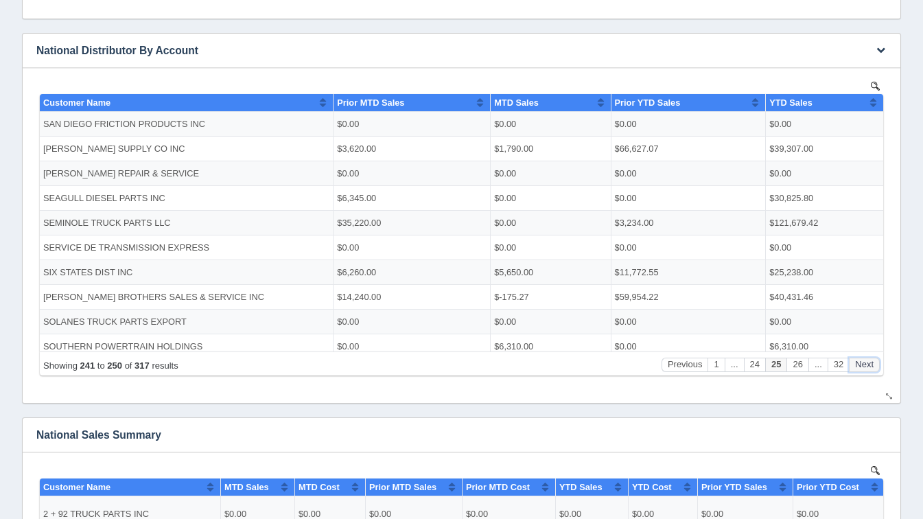
click at [864, 366] on button "Next" at bounding box center [864, 364] width 31 height 14
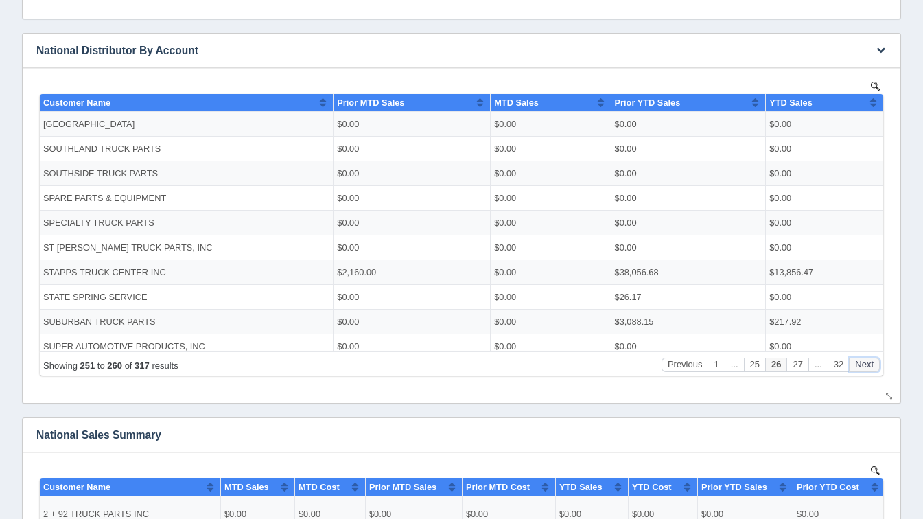
click at [864, 366] on button "Next" at bounding box center [864, 364] width 31 height 14
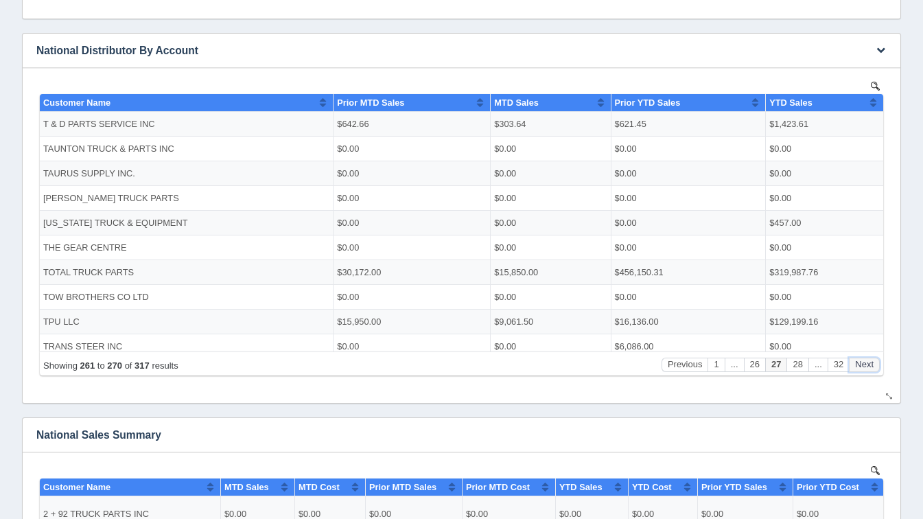
click at [864, 366] on button "Next" at bounding box center [864, 364] width 31 height 14
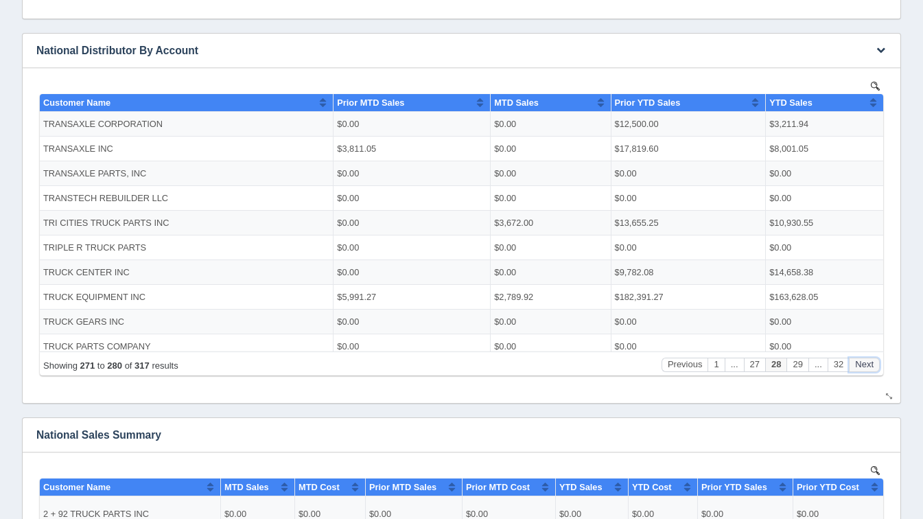
click at [864, 366] on button "Next" at bounding box center [864, 364] width 31 height 14
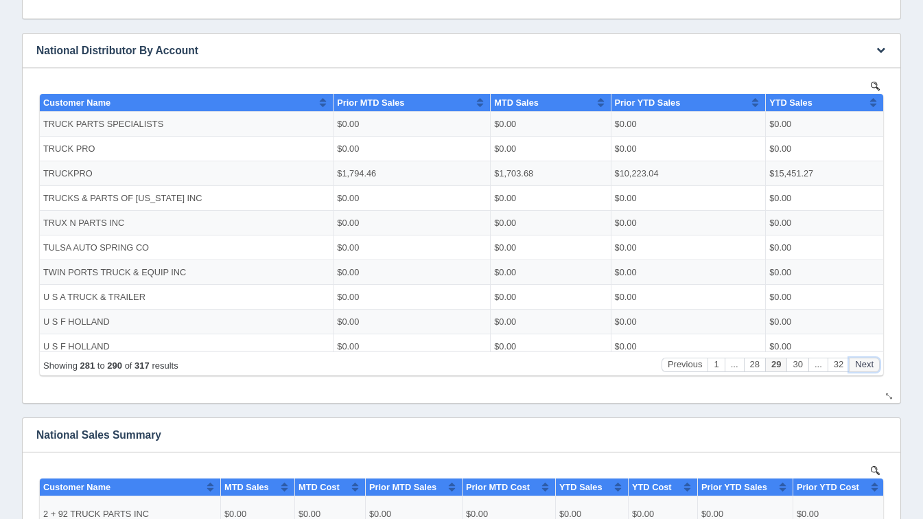
click at [864, 366] on button "Next" at bounding box center [864, 364] width 31 height 14
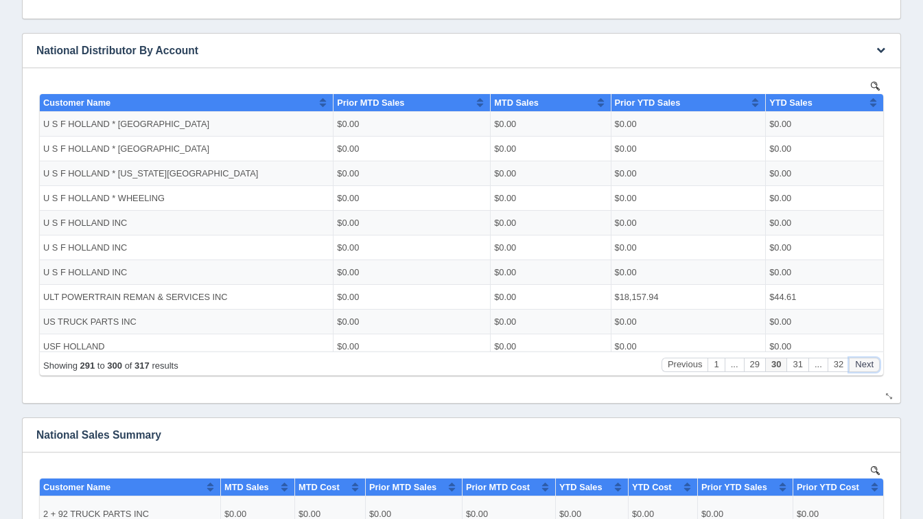
click at [864, 366] on button "Next" at bounding box center [864, 364] width 31 height 14
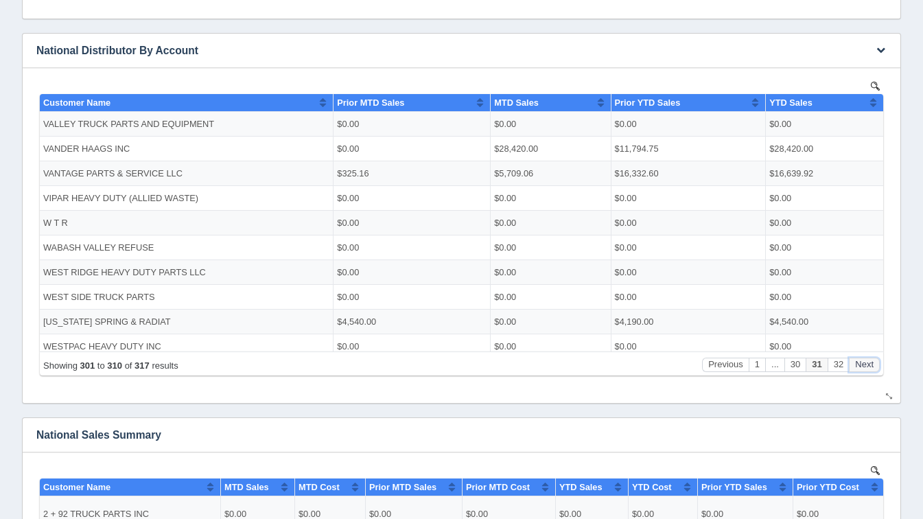
click at [864, 366] on button "Next" at bounding box center [864, 364] width 31 height 14
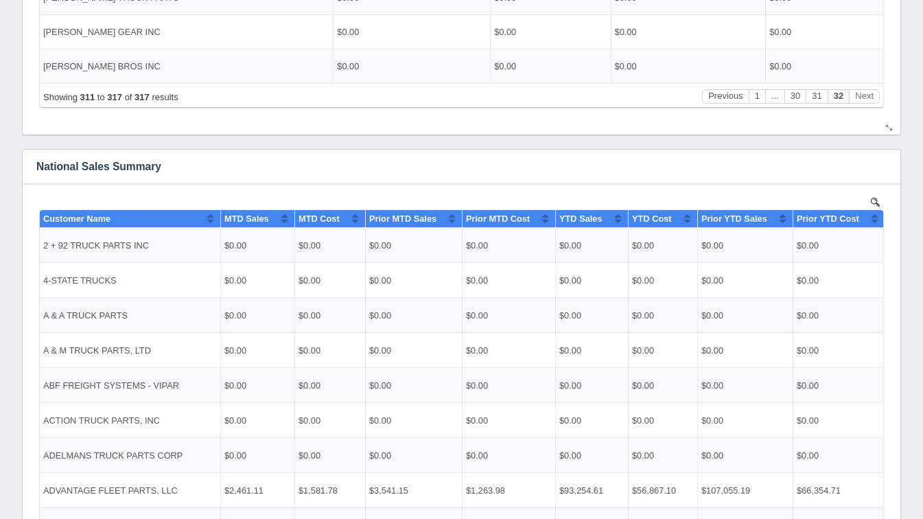
scroll to position [1042, 0]
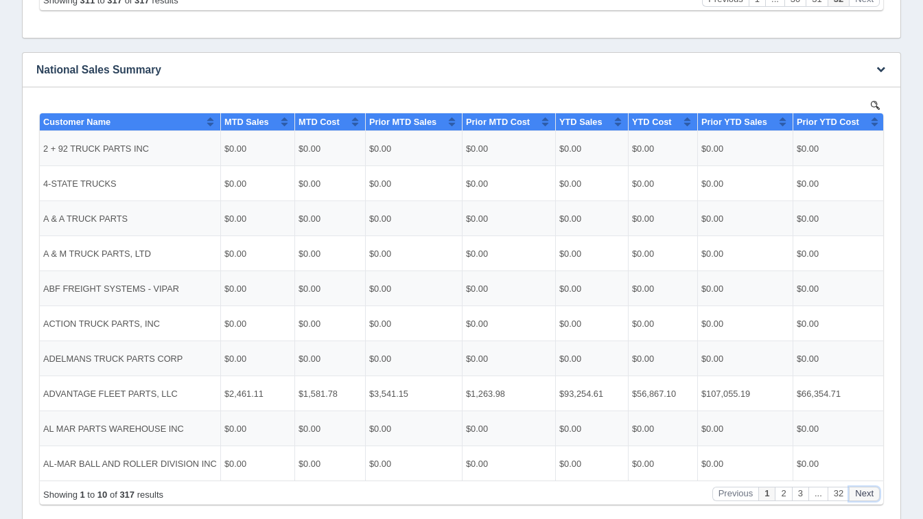
click at [858, 496] on button "Next" at bounding box center [864, 493] width 31 height 14
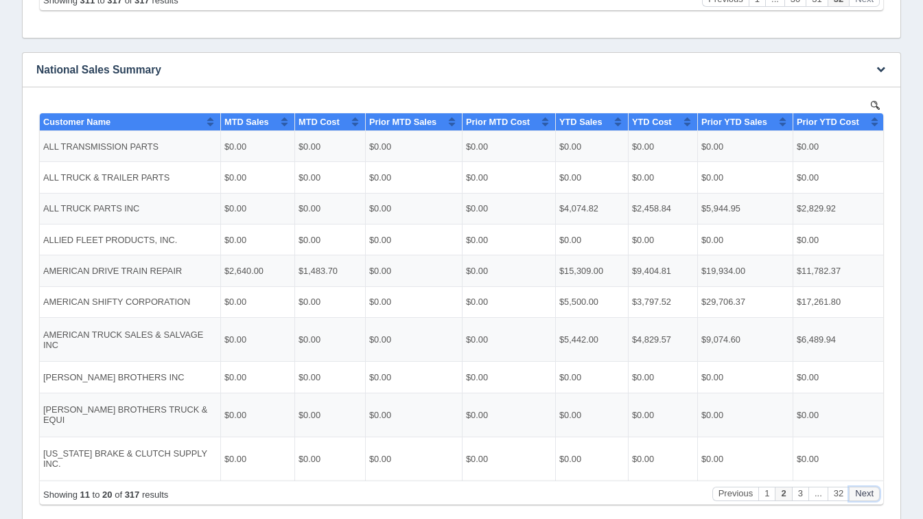
click at [858, 496] on button "Next" at bounding box center [864, 493] width 31 height 14
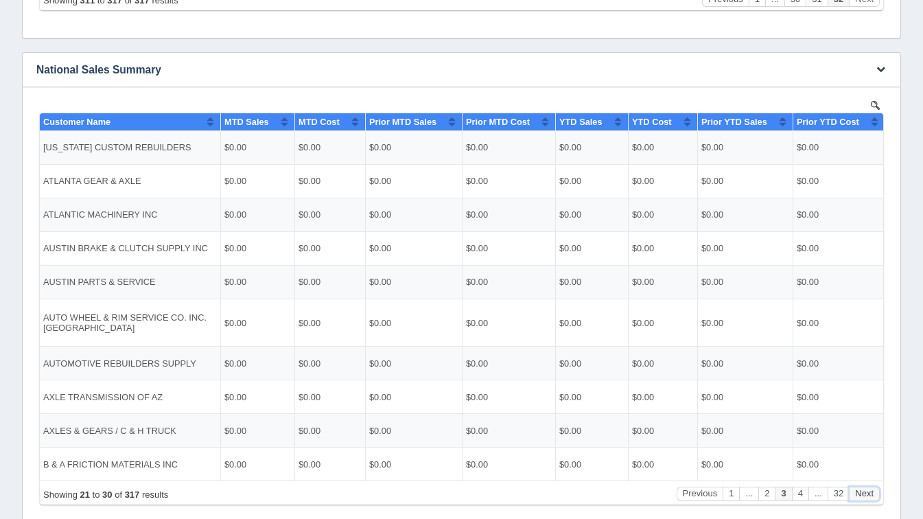
click at [858, 496] on button "Next" at bounding box center [864, 493] width 31 height 14
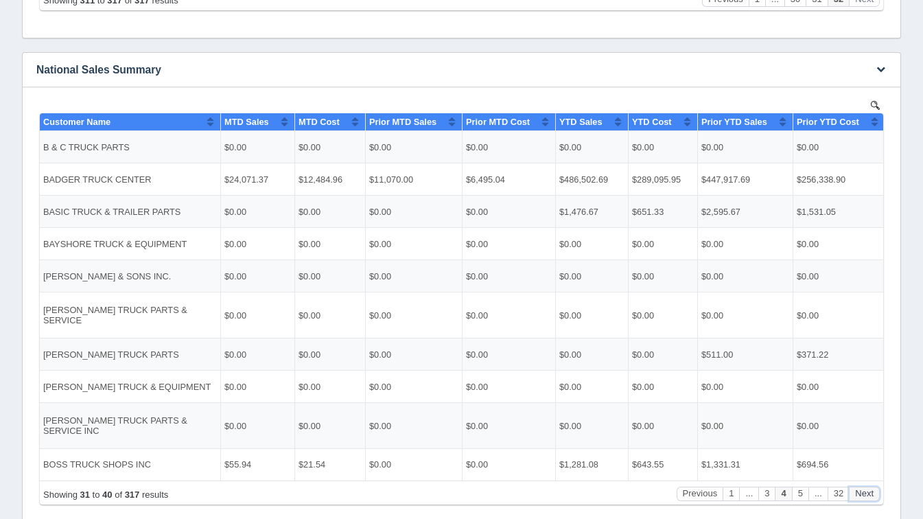
click at [858, 496] on button "Next" at bounding box center [864, 493] width 31 height 14
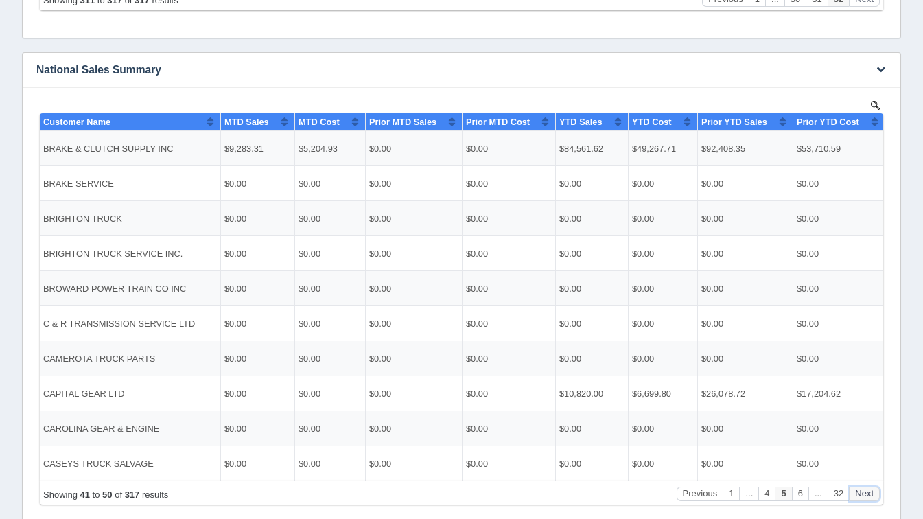
click at [858, 496] on button "Next" at bounding box center [864, 493] width 31 height 14
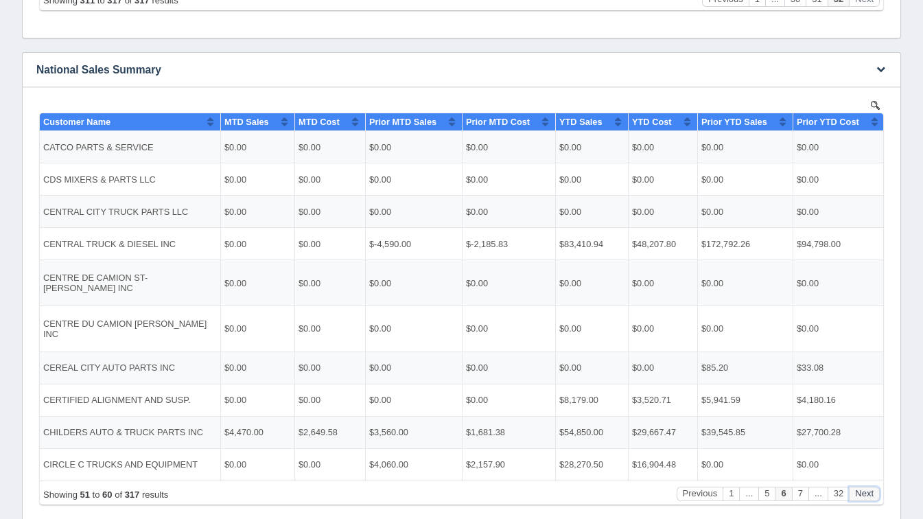
click at [858, 496] on button "Next" at bounding box center [864, 493] width 31 height 14
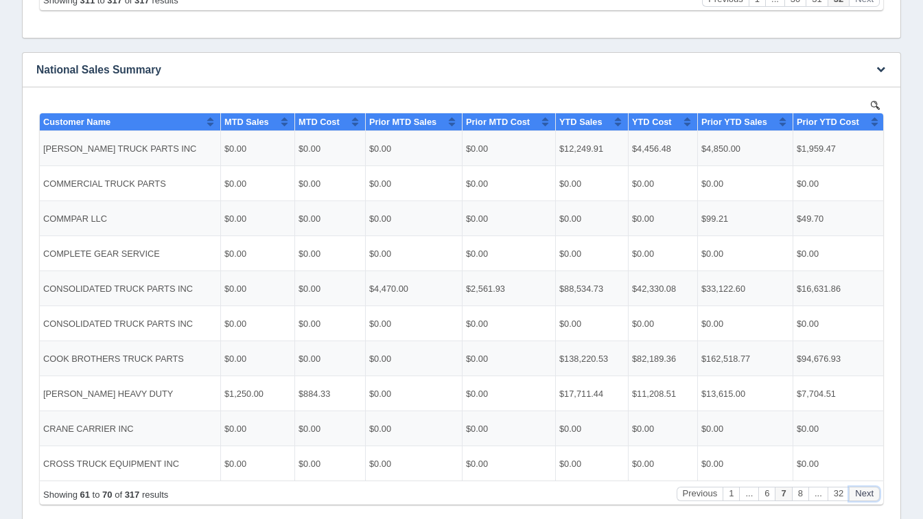
click at [858, 496] on button "Next" at bounding box center [864, 493] width 31 height 14
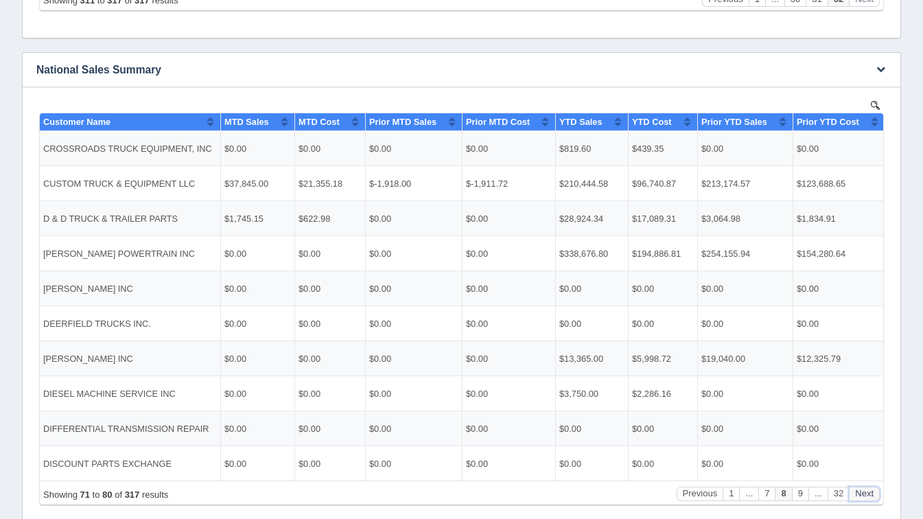
click at [858, 496] on button "Next" at bounding box center [864, 493] width 31 height 14
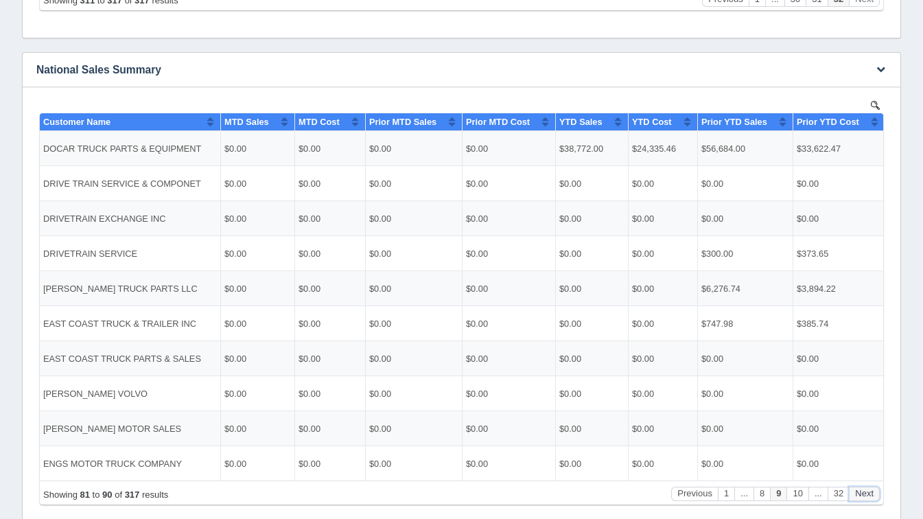
click at [858, 496] on button "Next" at bounding box center [864, 493] width 31 height 14
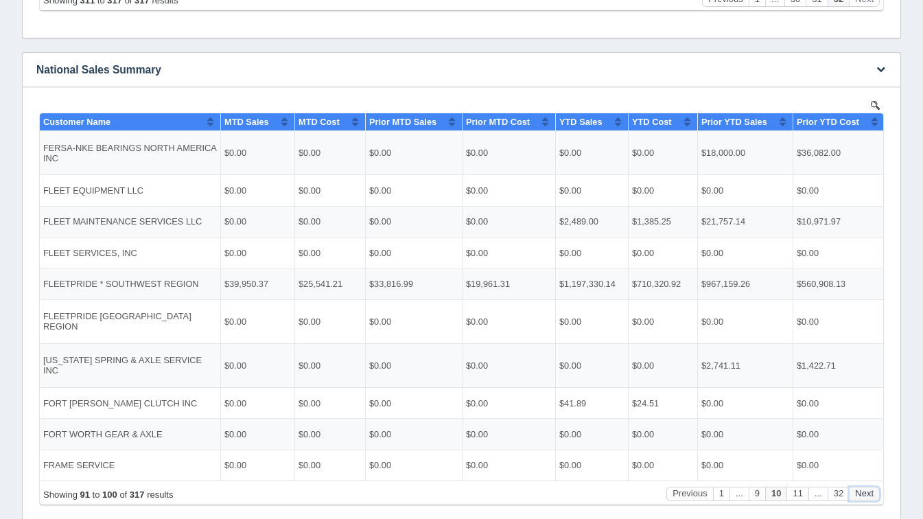
click at [858, 496] on button "Next" at bounding box center [864, 493] width 31 height 14
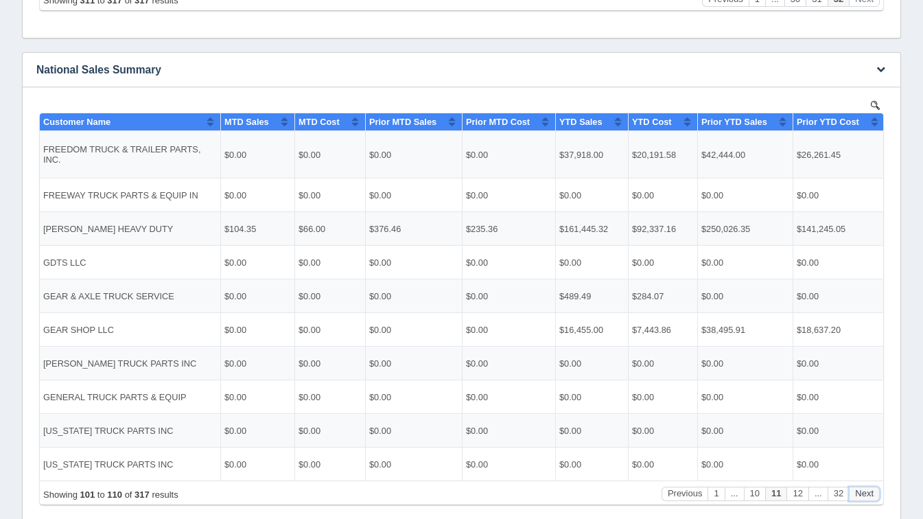
click at [858, 496] on button "Next" at bounding box center [864, 493] width 31 height 14
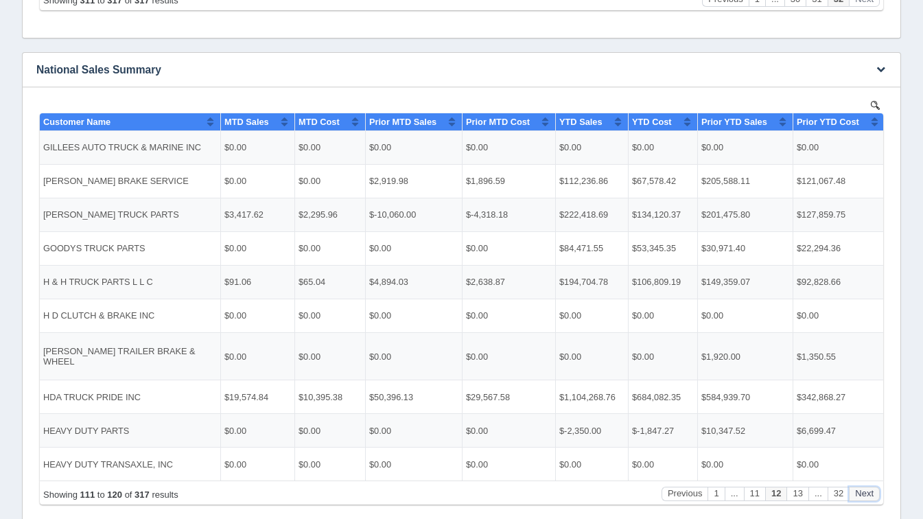
click at [858, 496] on button "Next" at bounding box center [864, 493] width 31 height 14
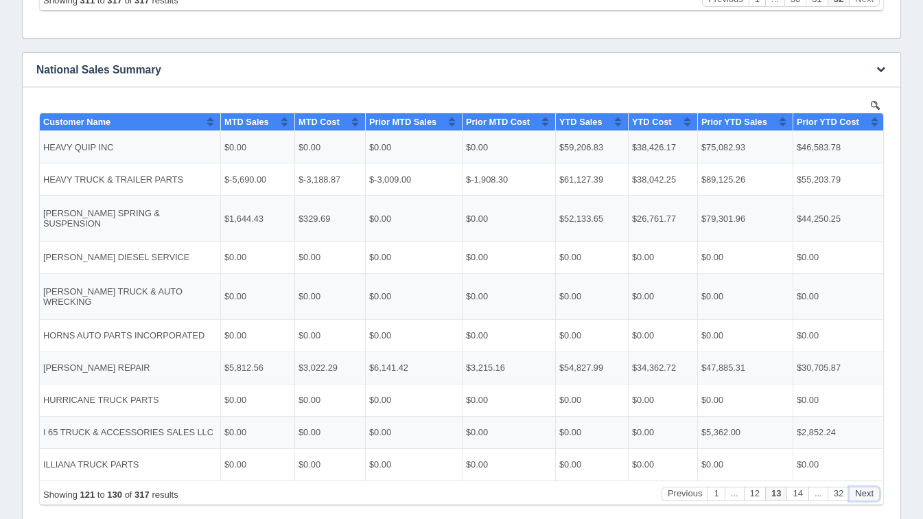
click at [858, 496] on button "Next" at bounding box center [864, 493] width 31 height 14
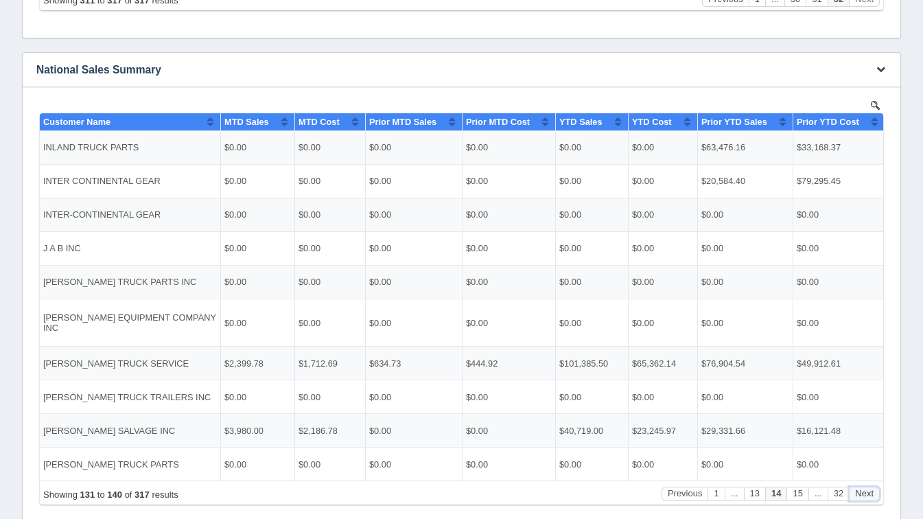
click at [858, 496] on button "Next" at bounding box center [864, 493] width 31 height 14
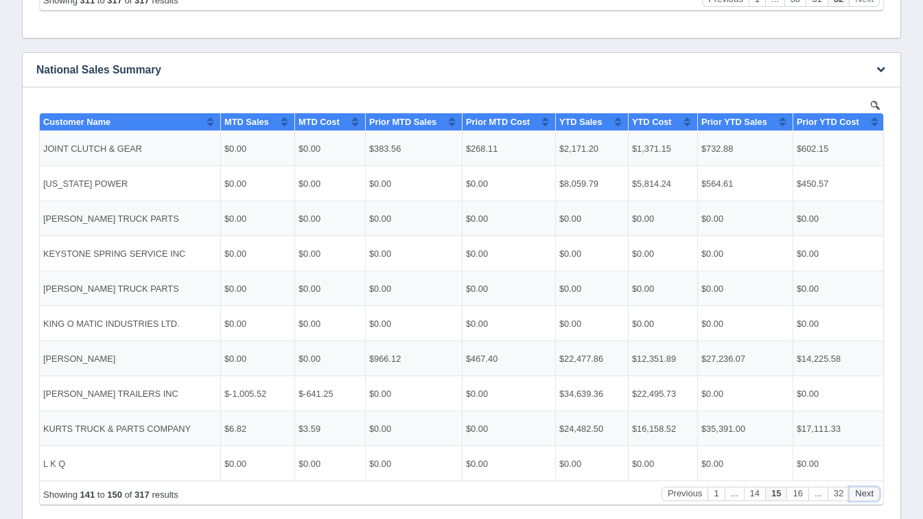
click at [858, 496] on button "Next" at bounding box center [864, 493] width 31 height 14
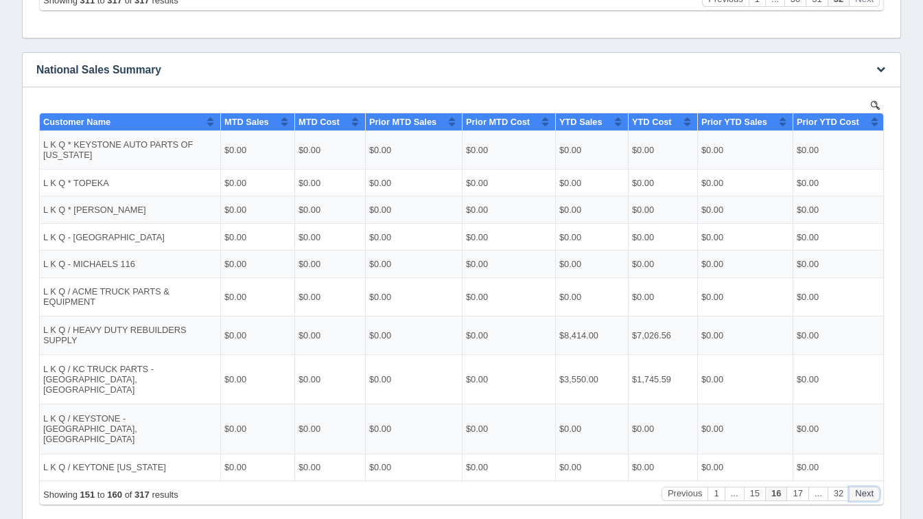
click at [858, 496] on button "Next" at bounding box center [864, 493] width 31 height 14
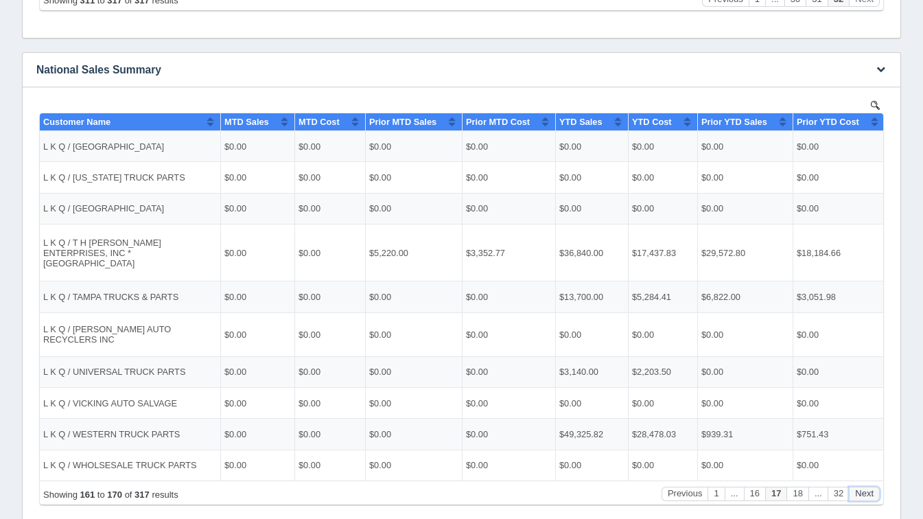
click at [858, 496] on button "Next" at bounding box center [864, 493] width 31 height 14
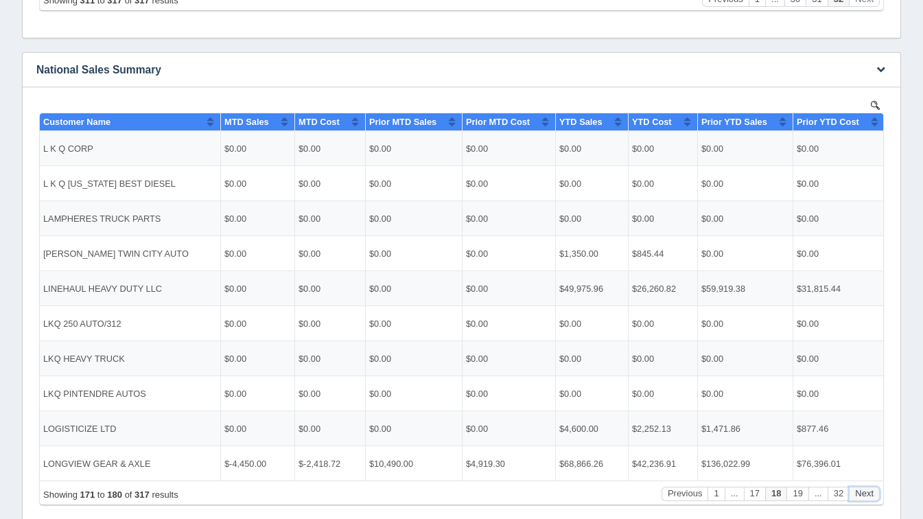
click at [858, 496] on button "Next" at bounding box center [864, 493] width 31 height 14
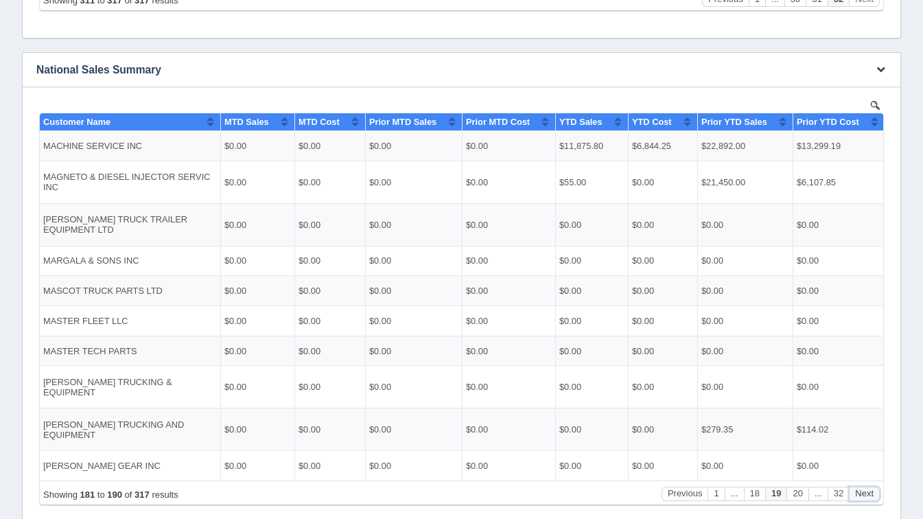
click at [858, 496] on button "Next" at bounding box center [864, 493] width 31 height 14
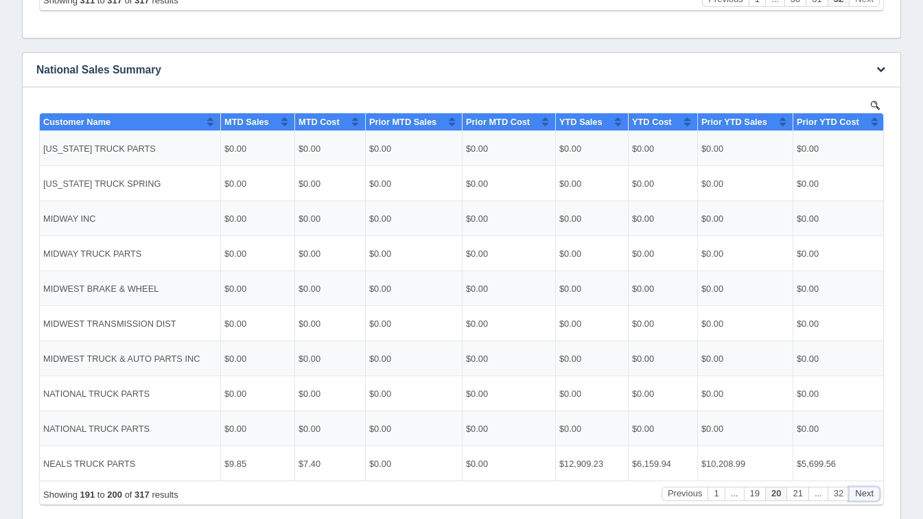
click at [858, 496] on button "Next" at bounding box center [864, 493] width 31 height 14
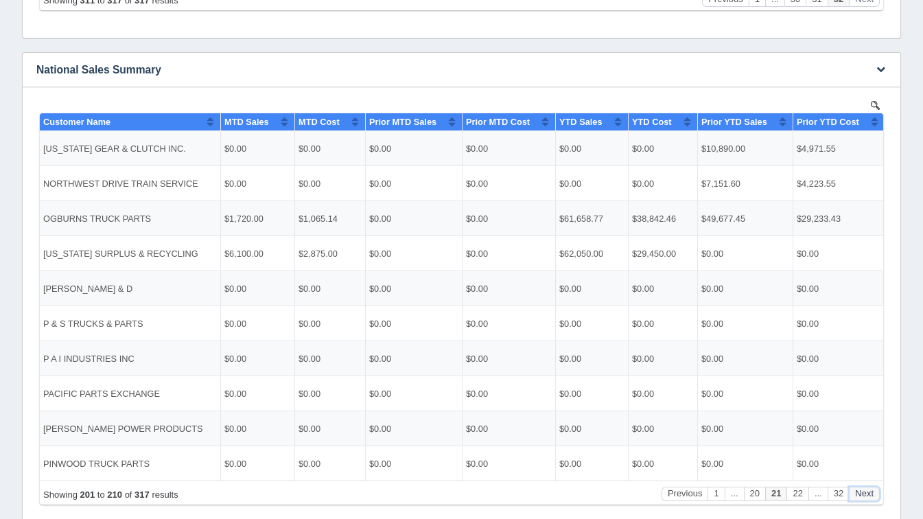
click at [858, 496] on button "Next" at bounding box center [864, 493] width 31 height 14
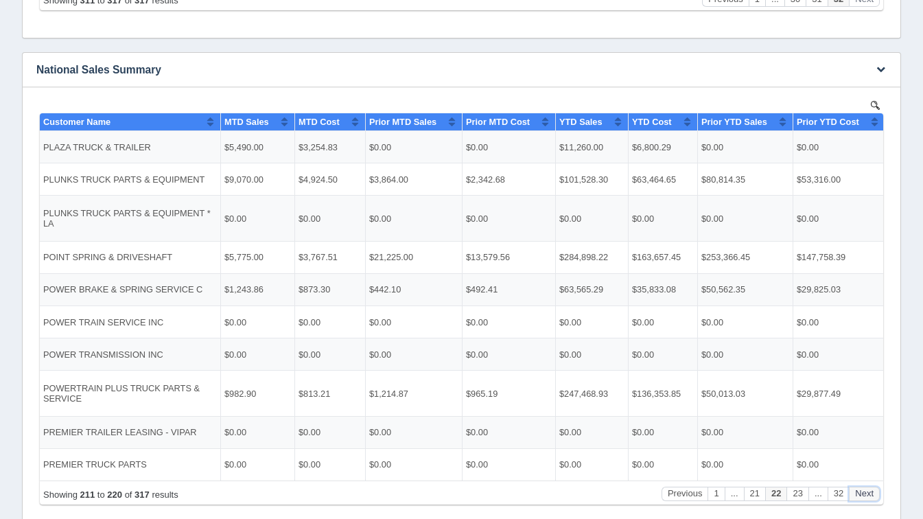
click at [858, 496] on button "Next" at bounding box center [864, 493] width 31 height 14
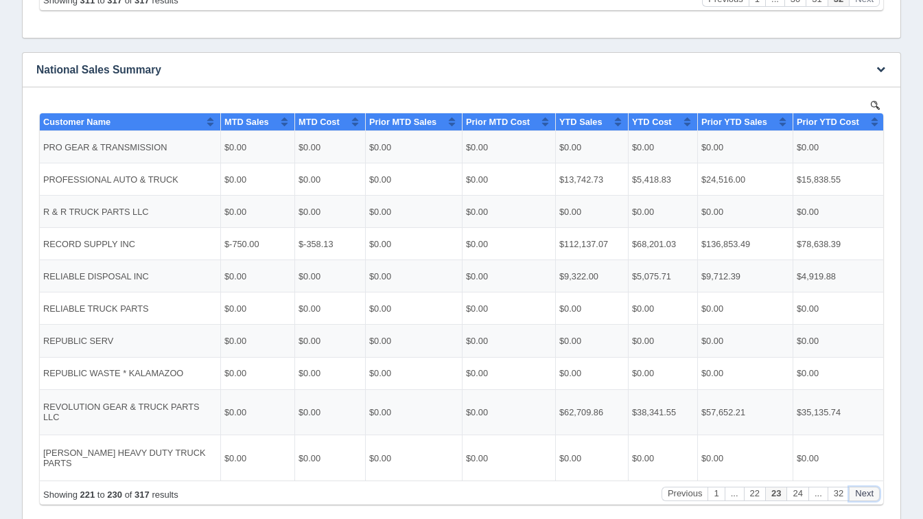
click at [858, 496] on button "Next" at bounding box center [864, 493] width 31 height 14
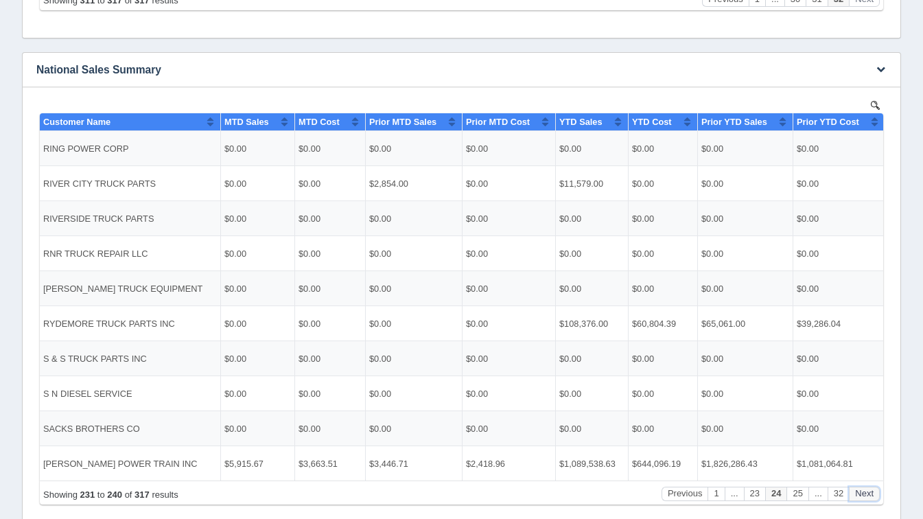
click at [858, 496] on button "Next" at bounding box center [864, 493] width 31 height 14
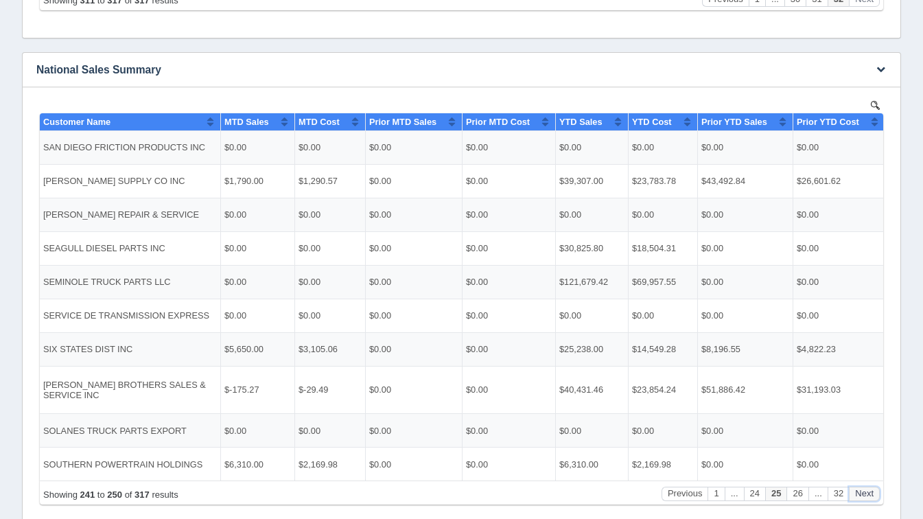
click at [858, 496] on button "Next" at bounding box center [864, 493] width 31 height 14
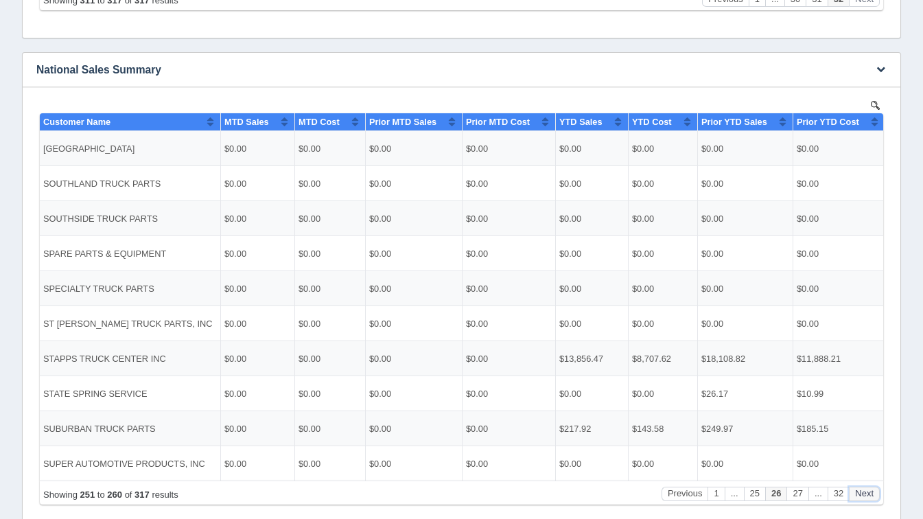
click at [858, 496] on button "Next" at bounding box center [864, 493] width 31 height 14
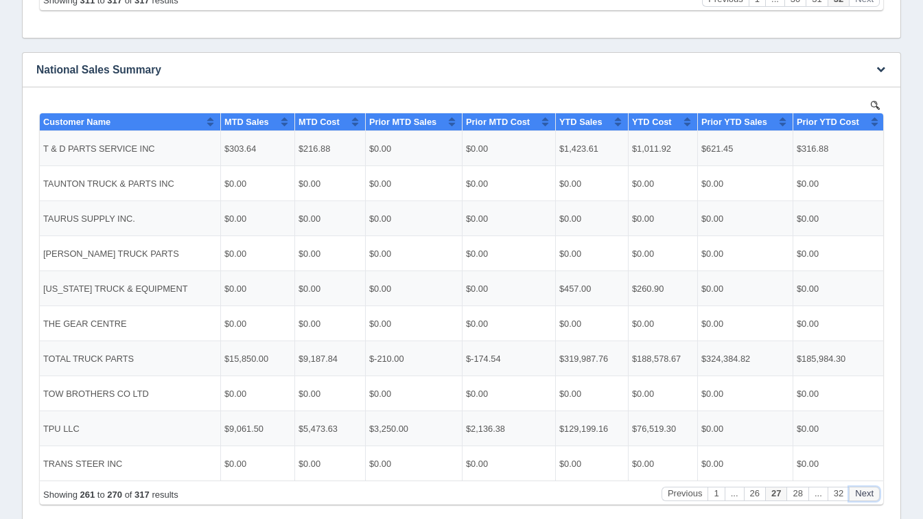
click at [858, 496] on button "Next" at bounding box center [864, 493] width 31 height 14
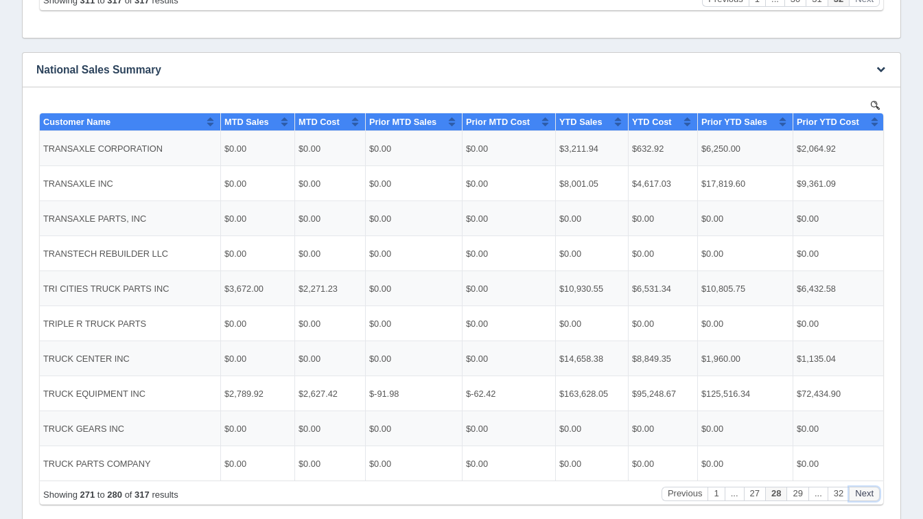
click at [858, 496] on button "Next" at bounding box center [864, 493] width 31 height 14
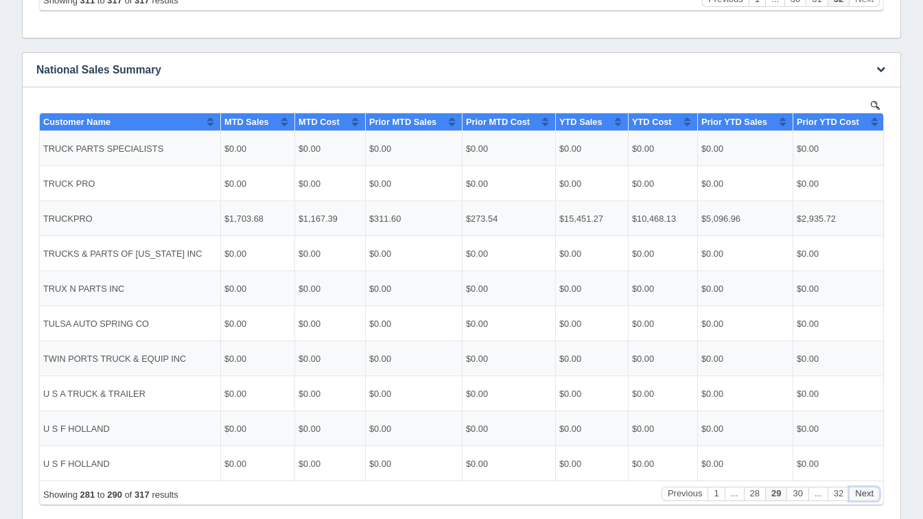
click at [858, 496] on button "Next" at bounding box center [864, 493] width 31 height 14
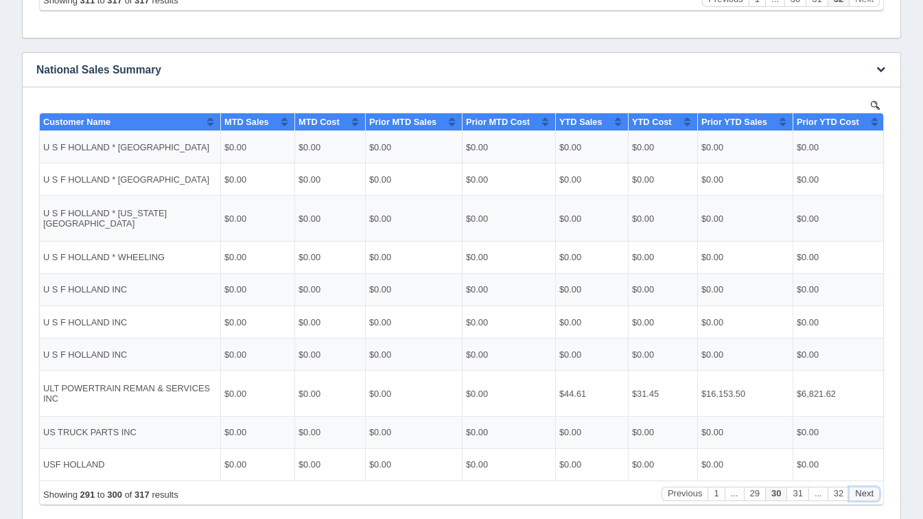
click at [858, 496] on button "Next" at bounding box center [864, 493] width 31 height 14
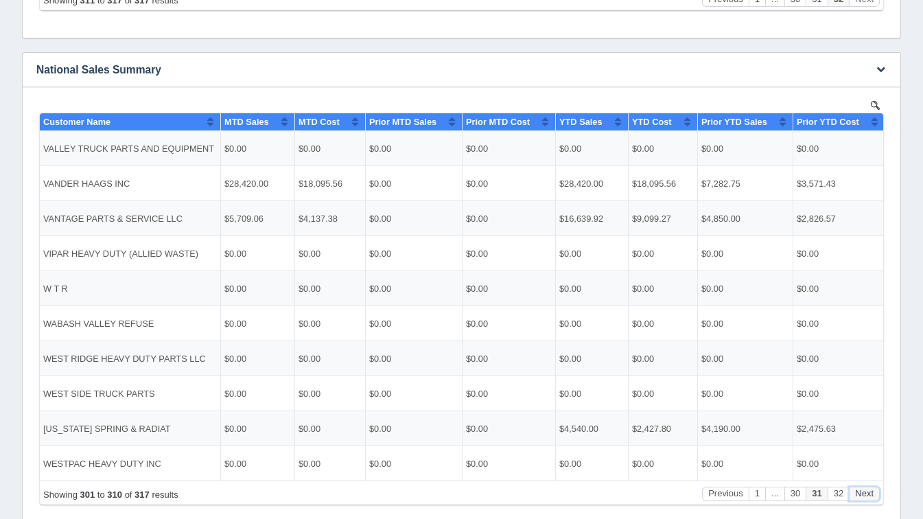
click at [858, 496] on button "Next" at bounding box center [864, 493] width 31 height 14
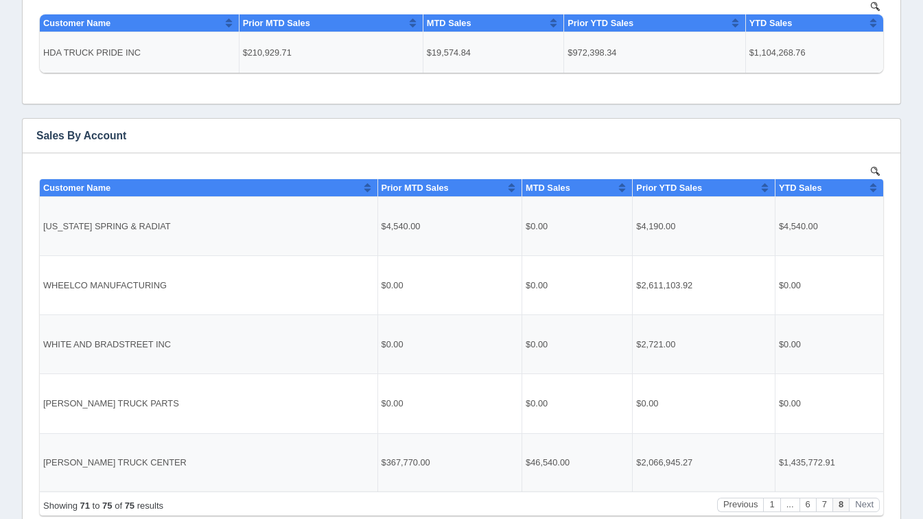
scroll to position [0, 0]
